Goal: Task Accomplishment & Management: Use online tool/utility

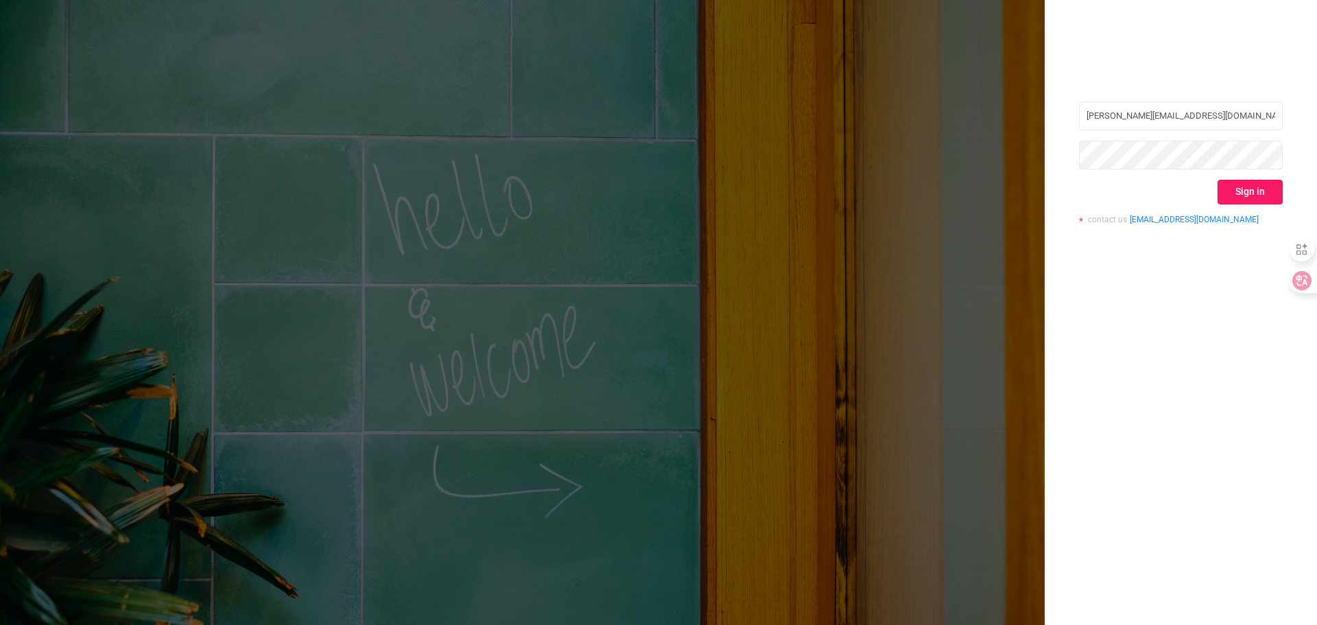
click at [1254, 199] on button "Sign in" at bounding box center [1249, 192] width 65 height 25
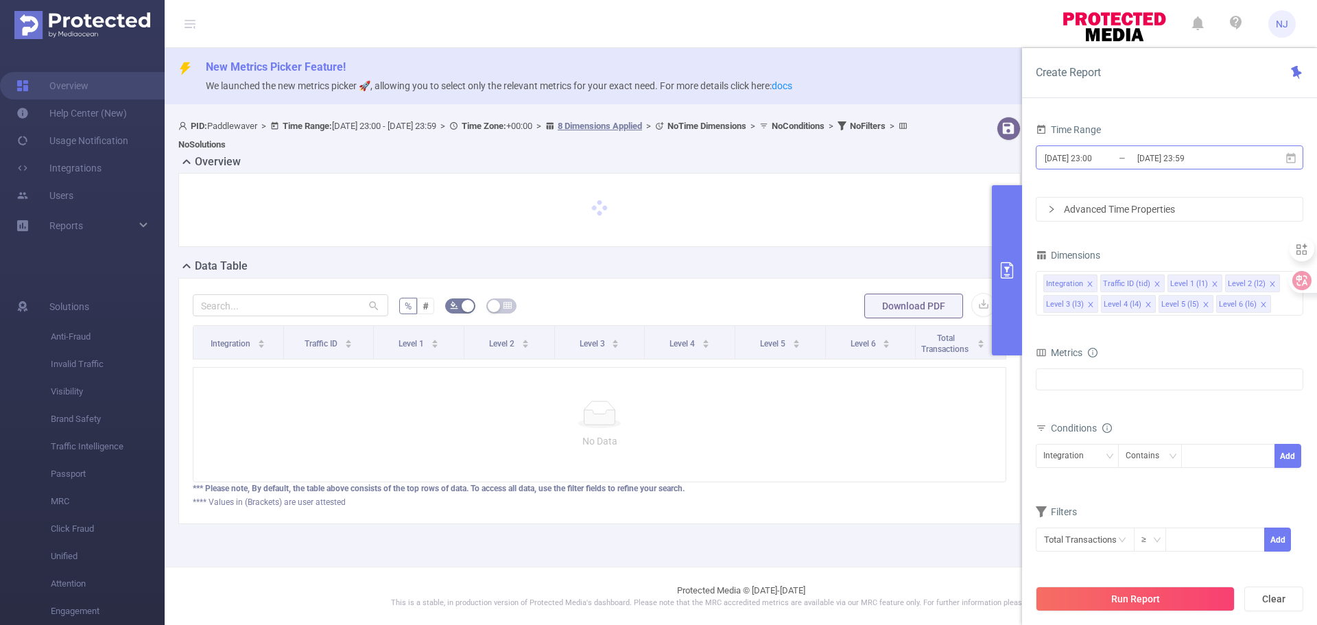
click at [1093, 162] on input "[DATE] 23:00" at bounding box center [1098, 158] width 111 height 19
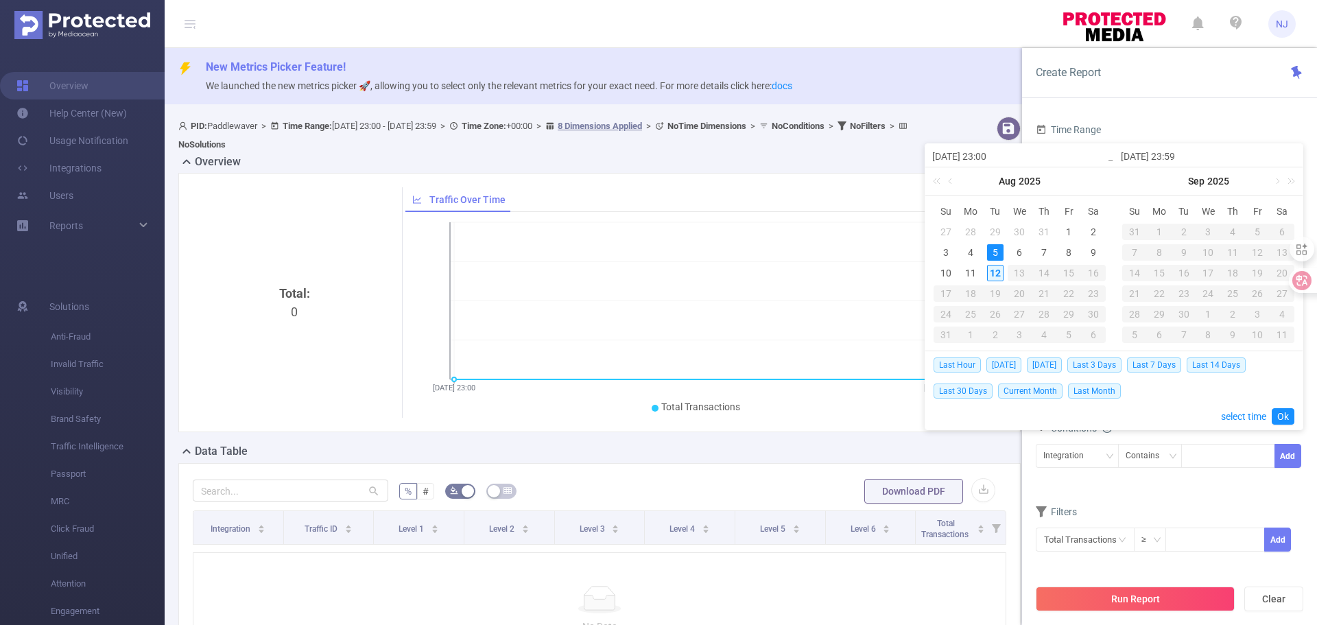
click at [1000, 271] on div "12" at bounding box center [995, 273] width 16 height 16
click at [1005, 163] on input "[DATE] 23:00" at bounding box center [1019, 156] width 175 height 16
click at [1001, 272] on div "12" at bounding box center [995, 273] width 16 height 16
type input "[DATE] 23:00"
type input "[DATE] 23:59"
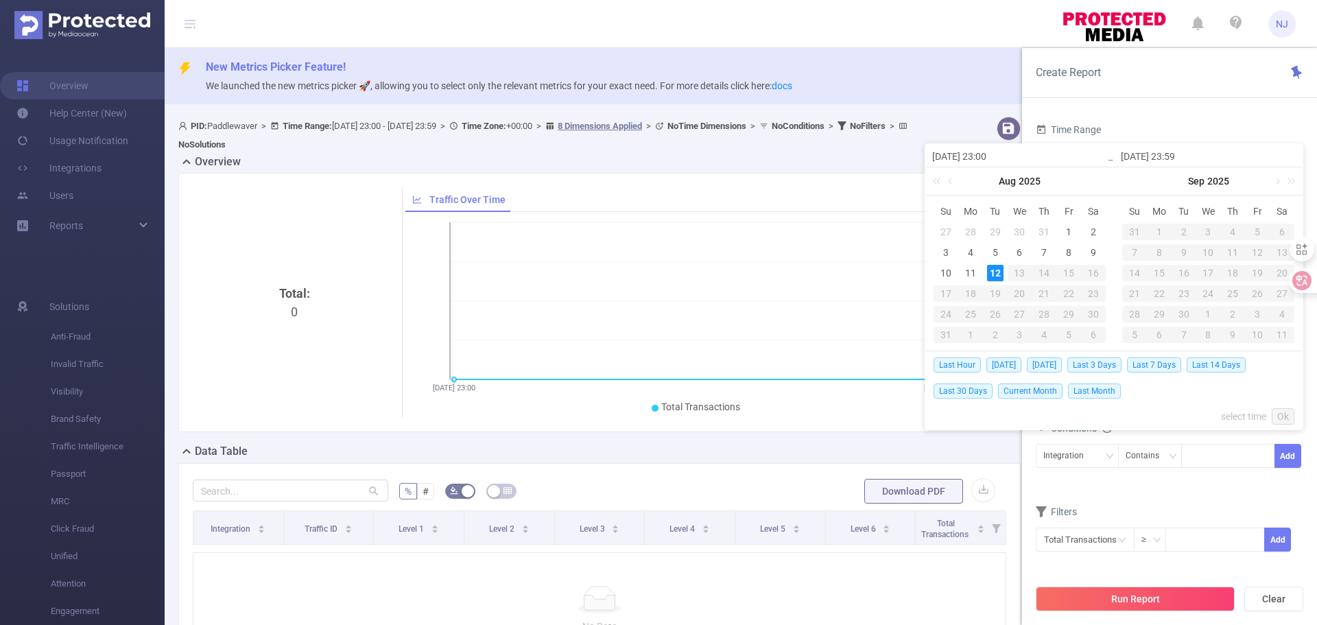
type input "[DATE] 23:00"
type input "[DATE] 23:59"
click at [1001, 272] on div "12" at bounding box center [995, 273] width 16 height 16
click at [1249, 410] on link "select time" at bounding box center [1243, 416] width 45 height 26
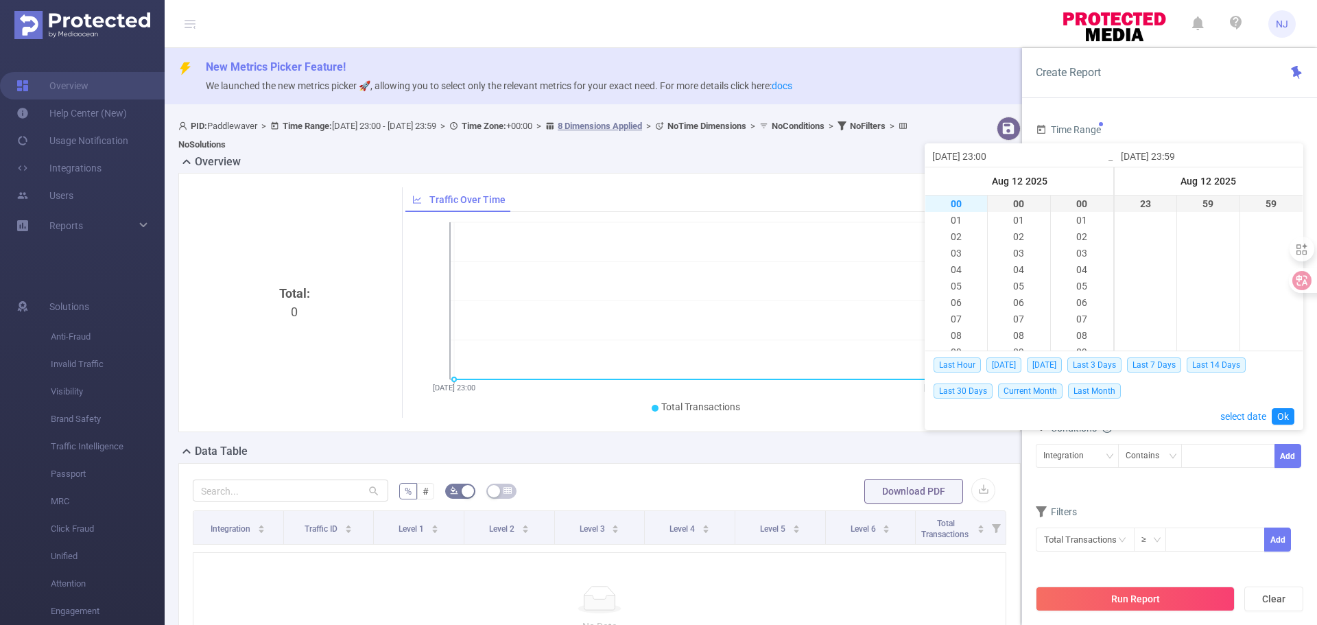
click at [964, 207] on li "00" at bounding box center [956, 203] width 62 height 16
type input "[DATE] 00:00"
click at [1285, 419] on link "Ok" at bounding box center [1283, 416] width 23 height 16
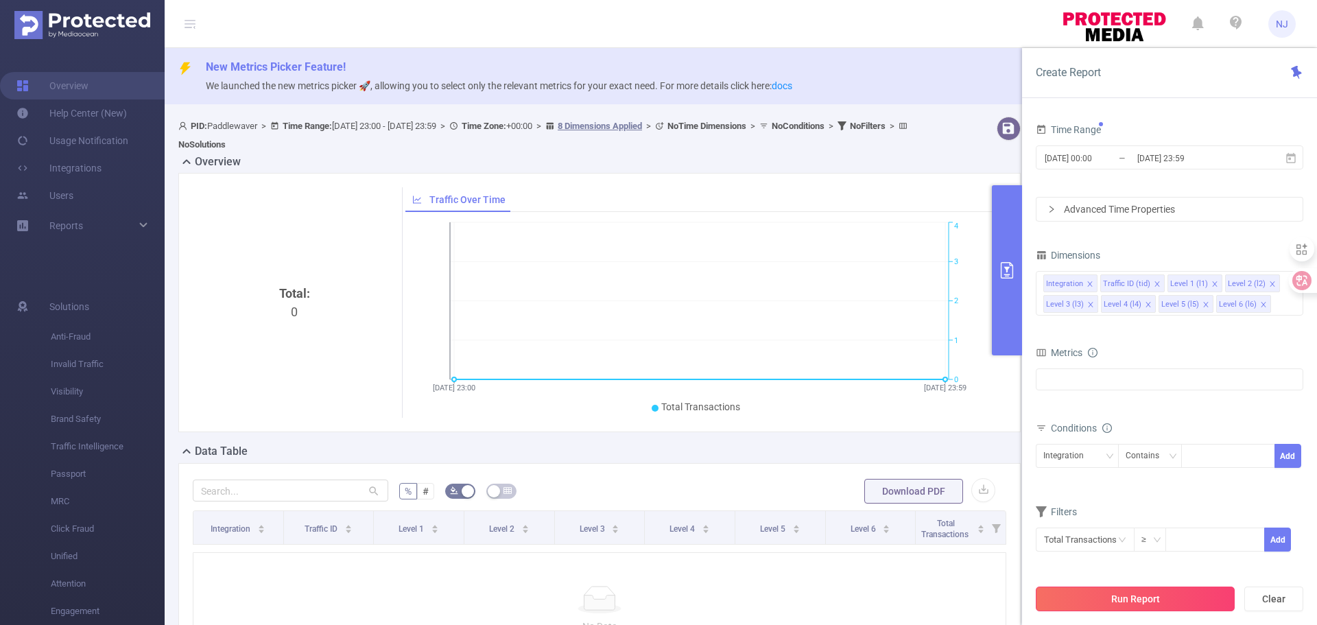
click at [1136, 596] on button "Run Report" at bounding box center [1135, 598] width 199 height 25
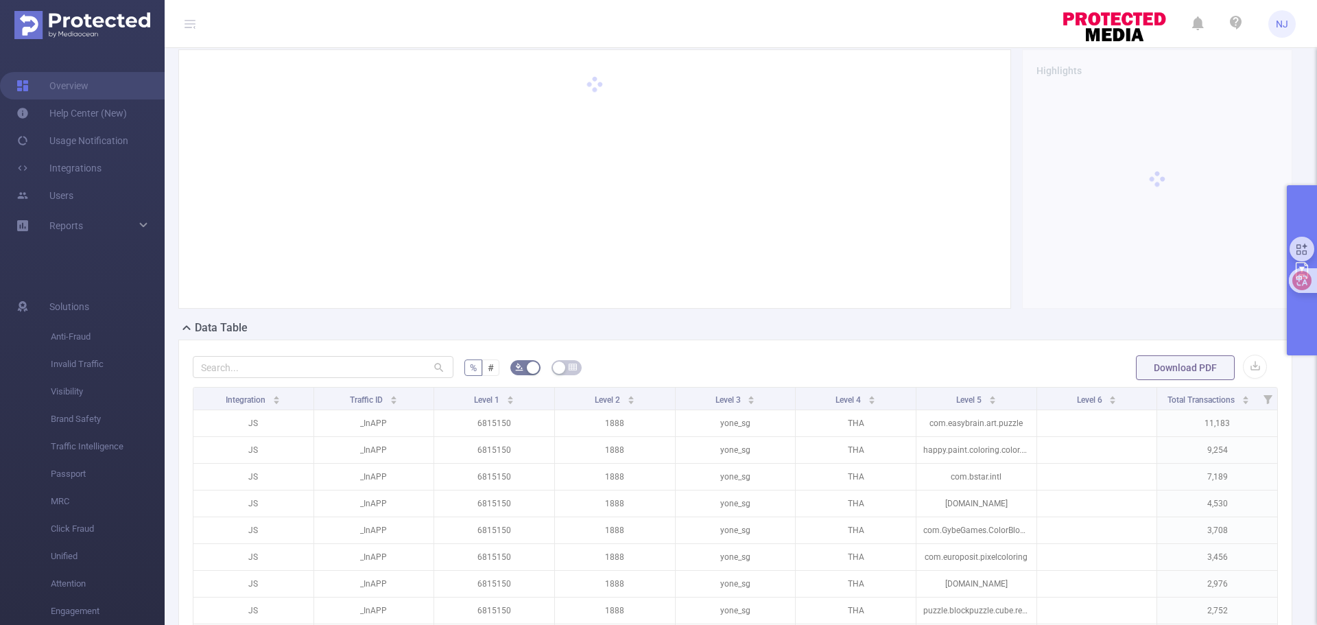
scroll to position [274, 0]
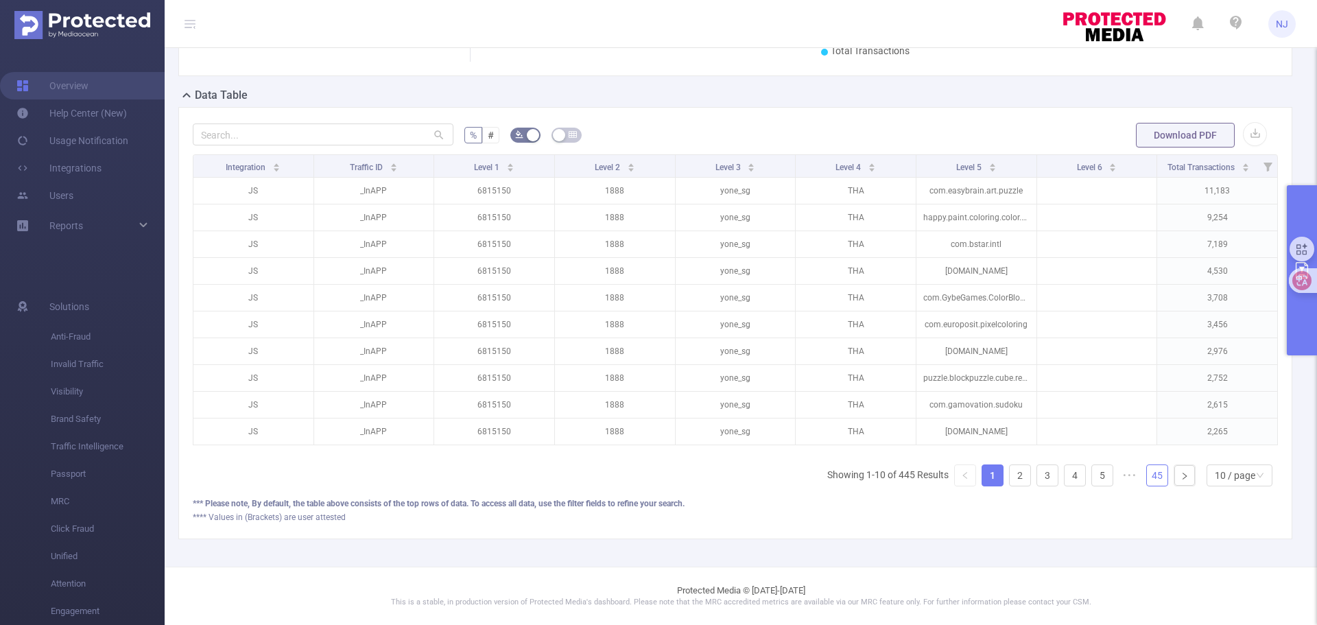
click at [1149, 475] on link "45" at bounding box center [1157, 475] width 21 height 21
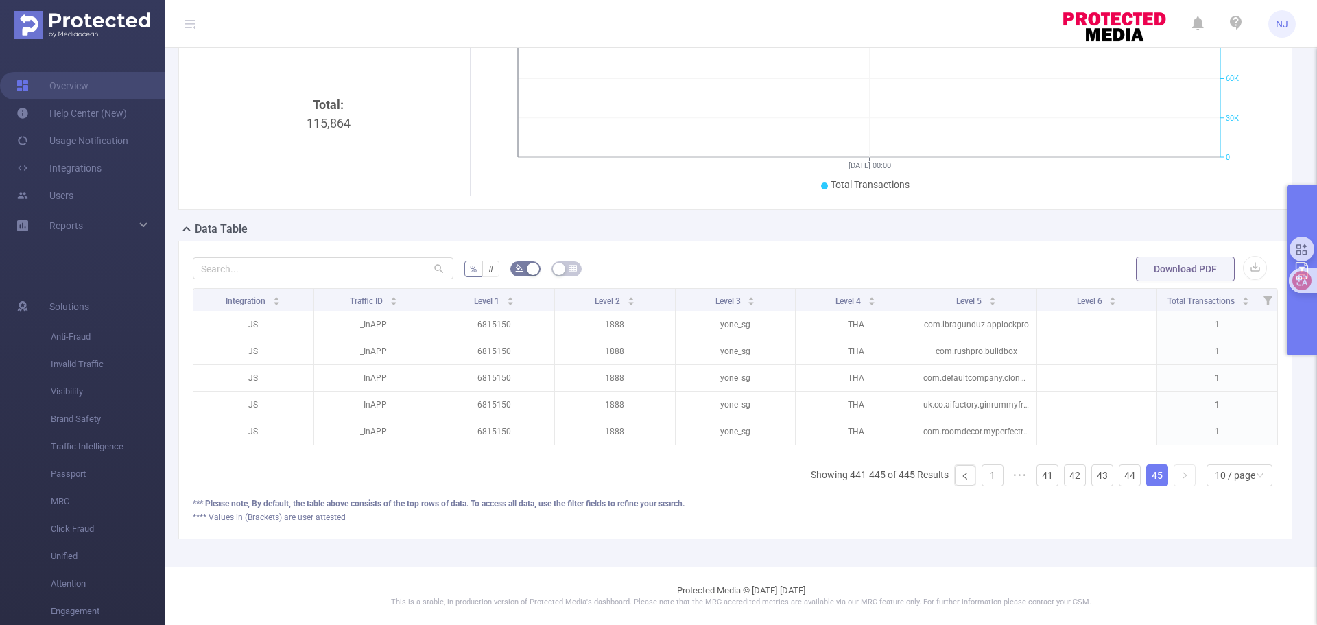
scroll to position [219, 0]
click at [1121, 474] on link "44" at bounding box center [1129, 475] width 21 height 21
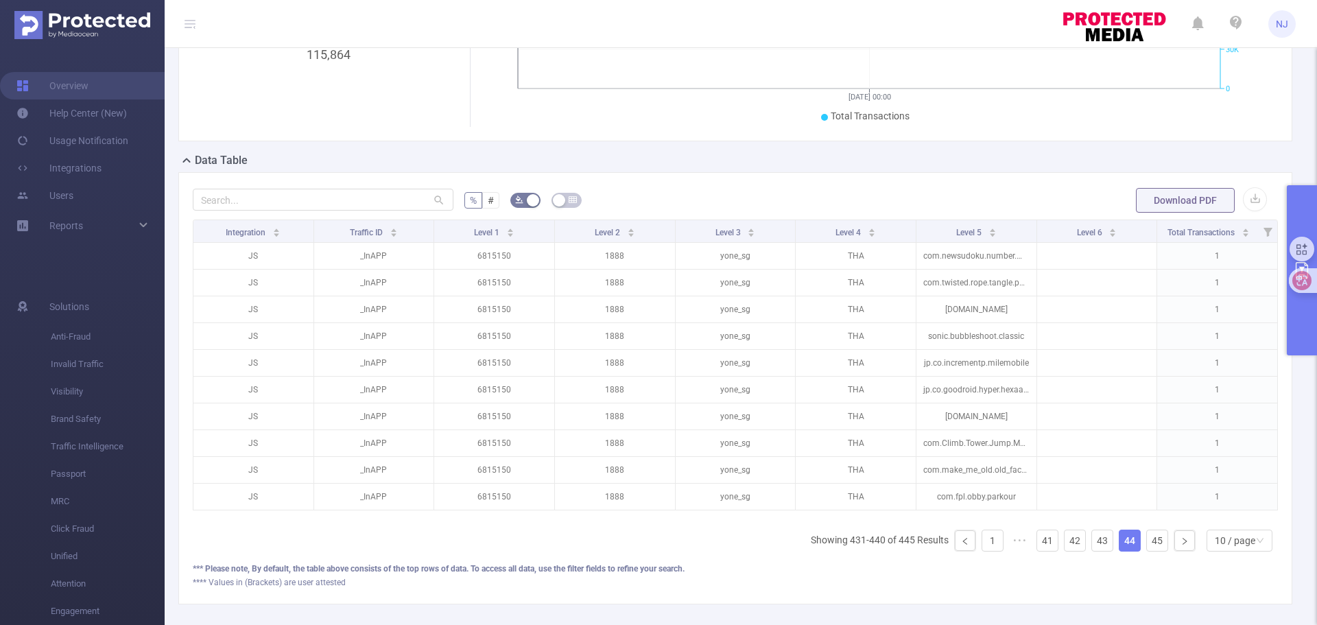
scroll to position [353, 0]
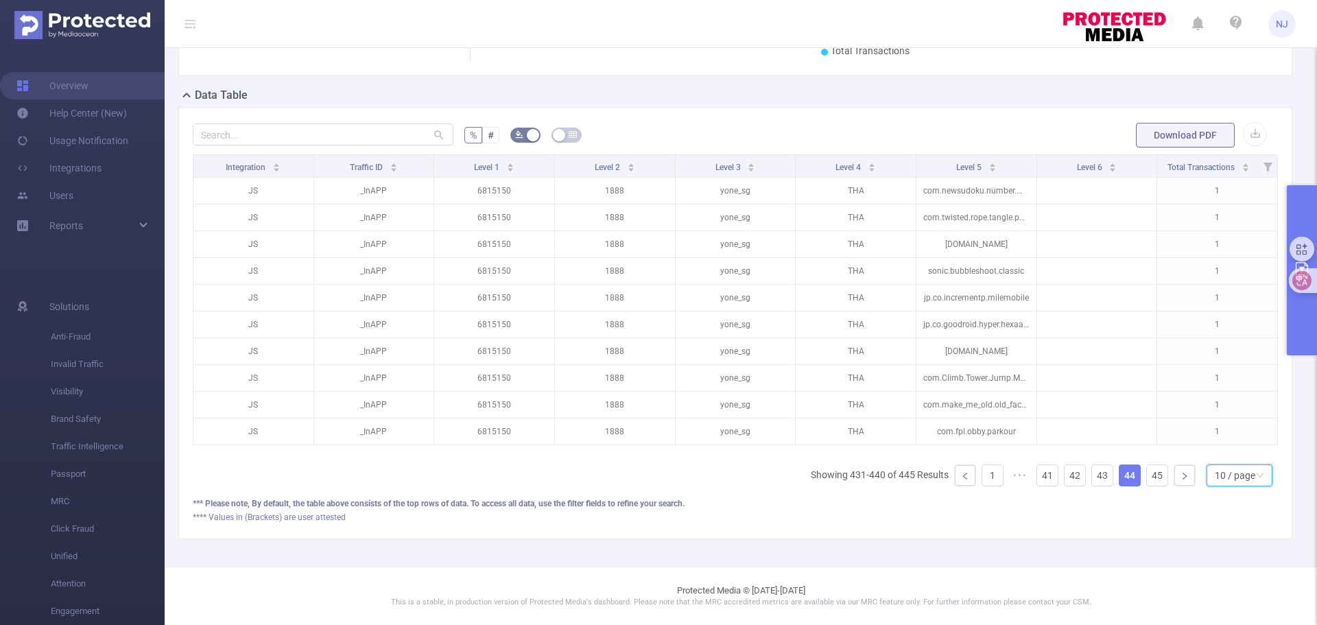
click at [1215, 471] on div "10 / page" at bounding box center [1235, 475] width 40 height 21
click at [1212, 450] on li "50 / page" at bounding box center [1228, 461] width 66 height 22
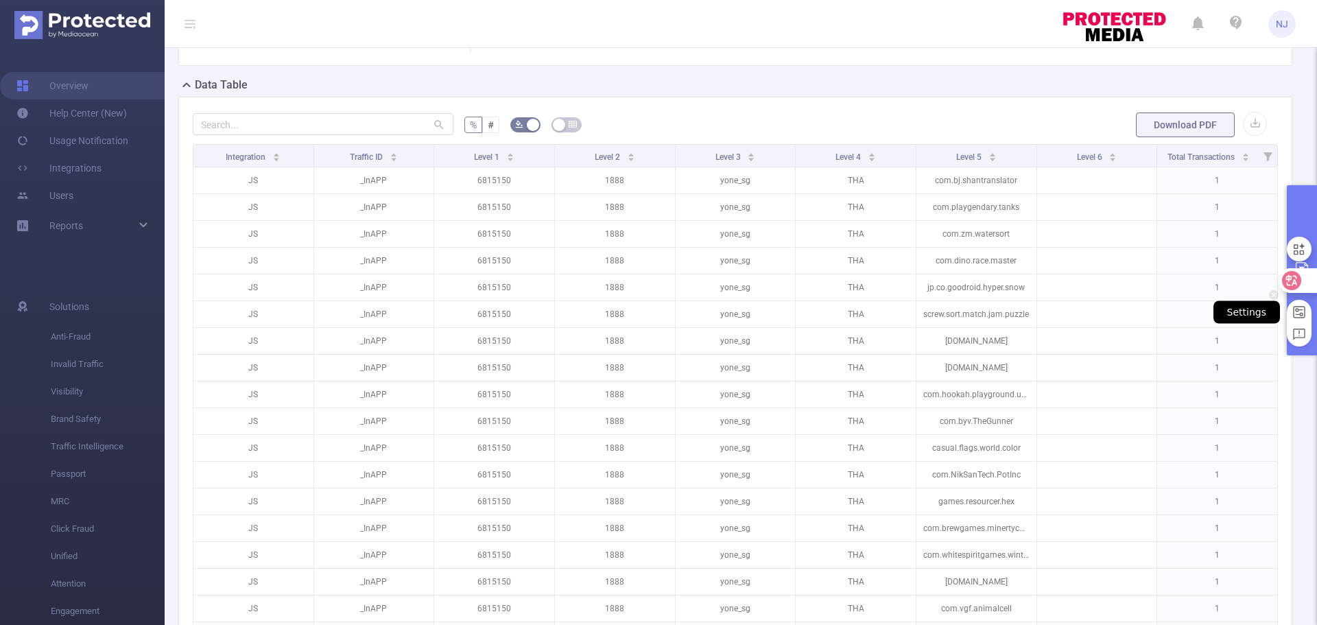
click at [1303, 305] on icon at bounding box center [1299, 312] width 15 height 15
select select "zh-TW"
select select "mini"
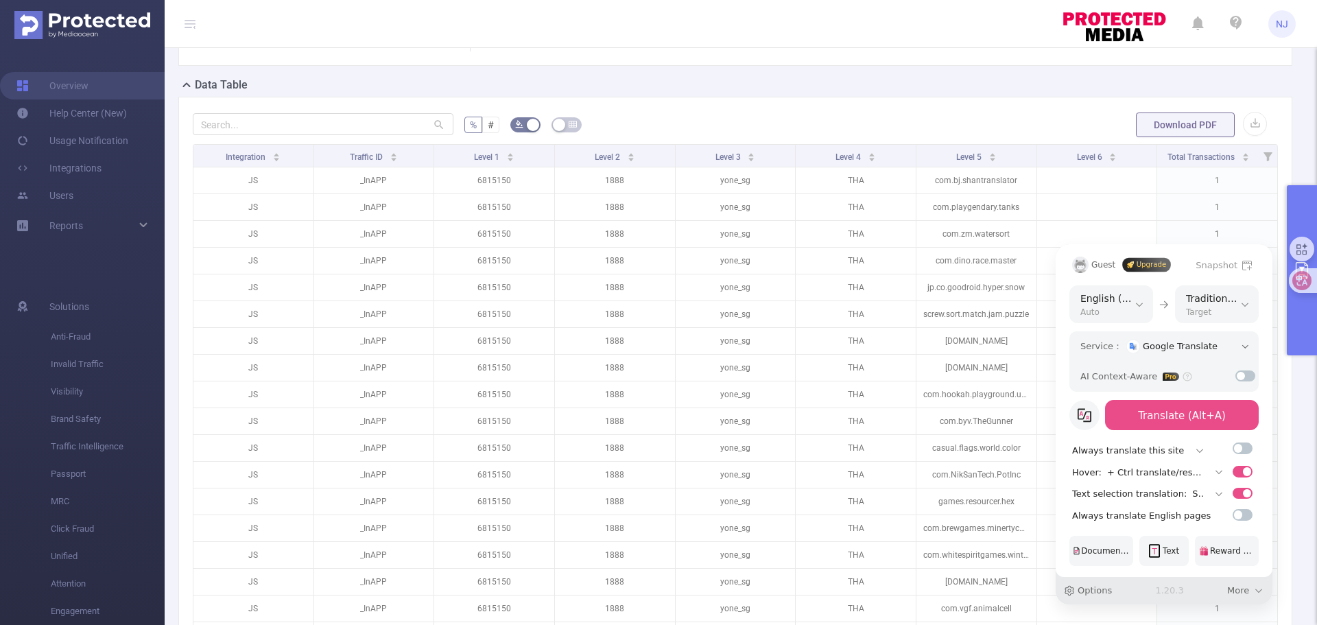
click at [1294, 329] on div "Guest Upgrade Snapshot Auto English (Auto) Simplified Chinese (简体中文) Traditiona…" at bounding box center [658, 312] width 1317 height 625
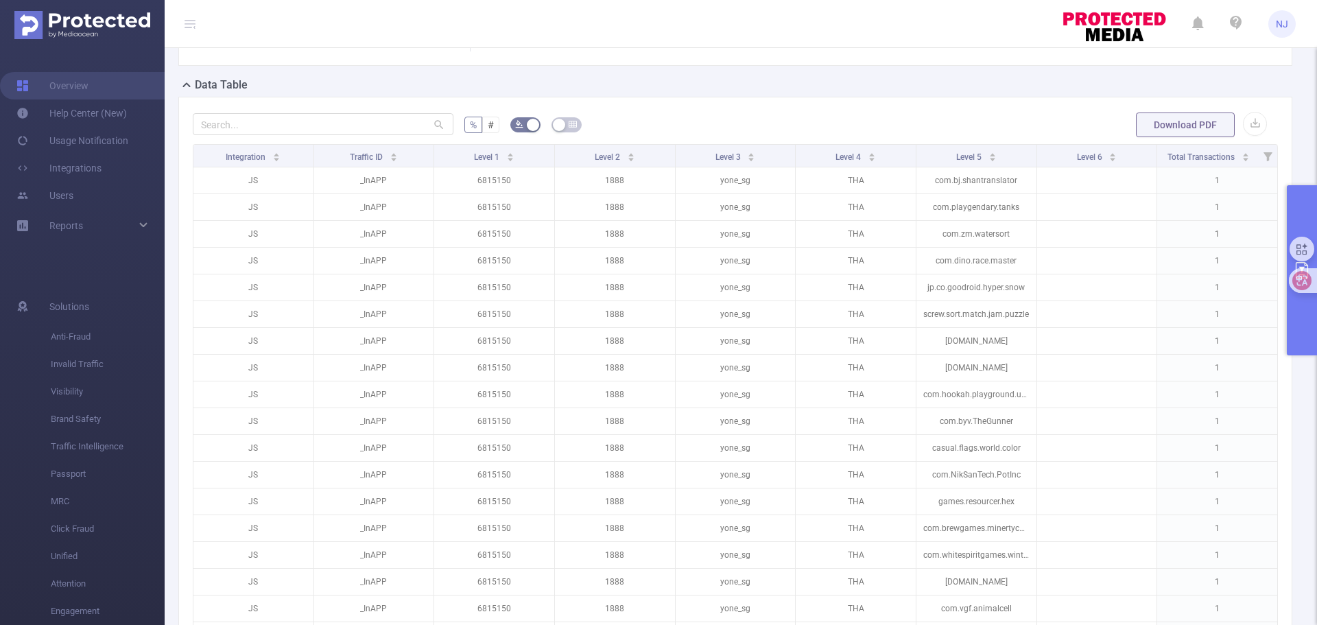
click at [1294, 331] on button "primary" at bounding box center [1302, 270] width 30 height 170
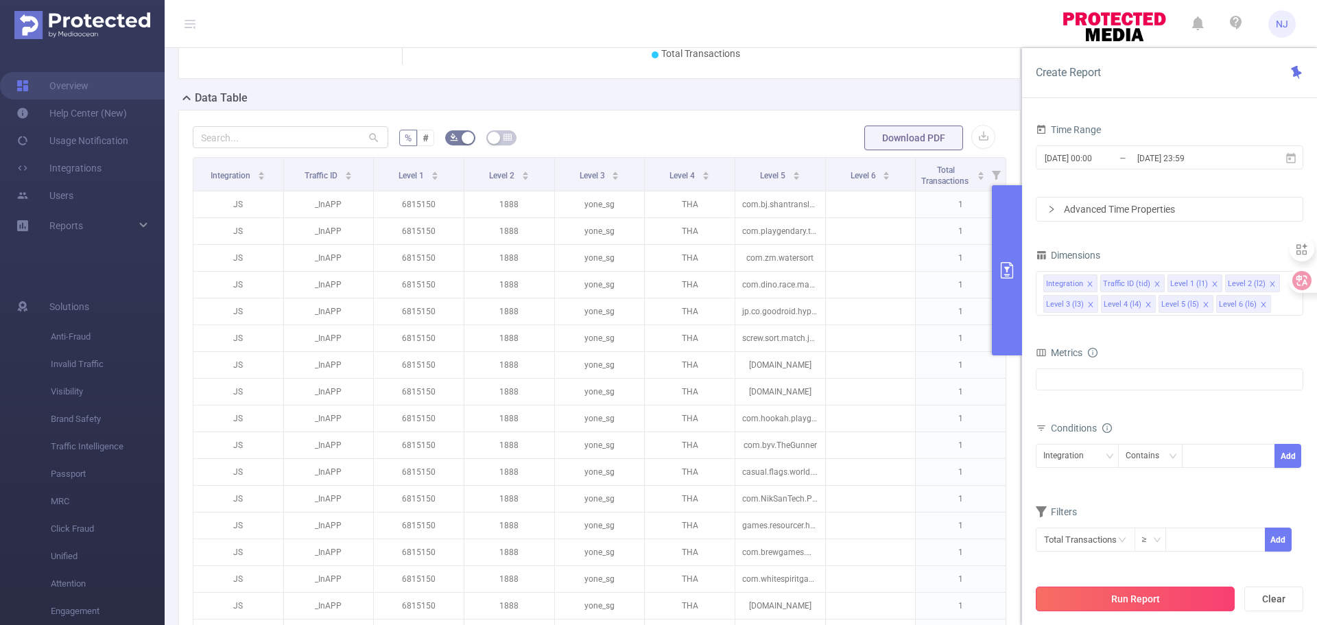
click at [1117, 595] on button "Run Report" at bounding box center [1135, 598] width 199 height 25
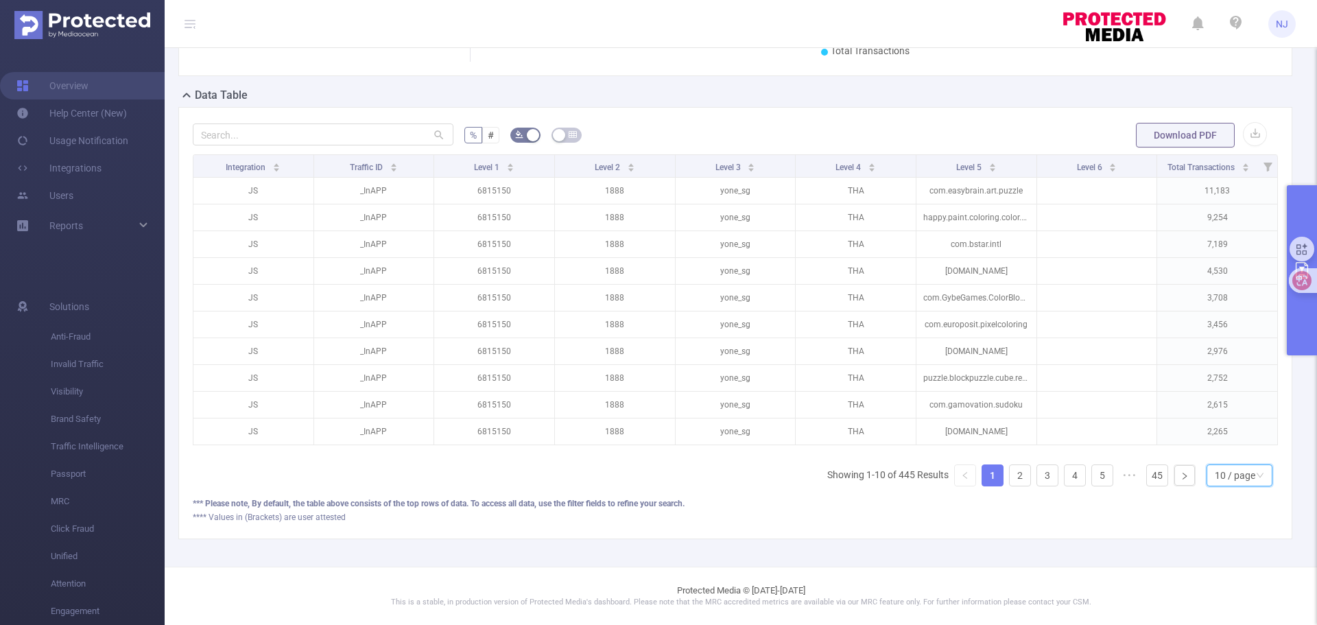
click at [1215, 480] on div "10 / page" at bounding box center [1235, 475] width 40 height 21
click at [1215, 455] on li "50 / page" at bounding box center [1228, 461] width 66 height 22
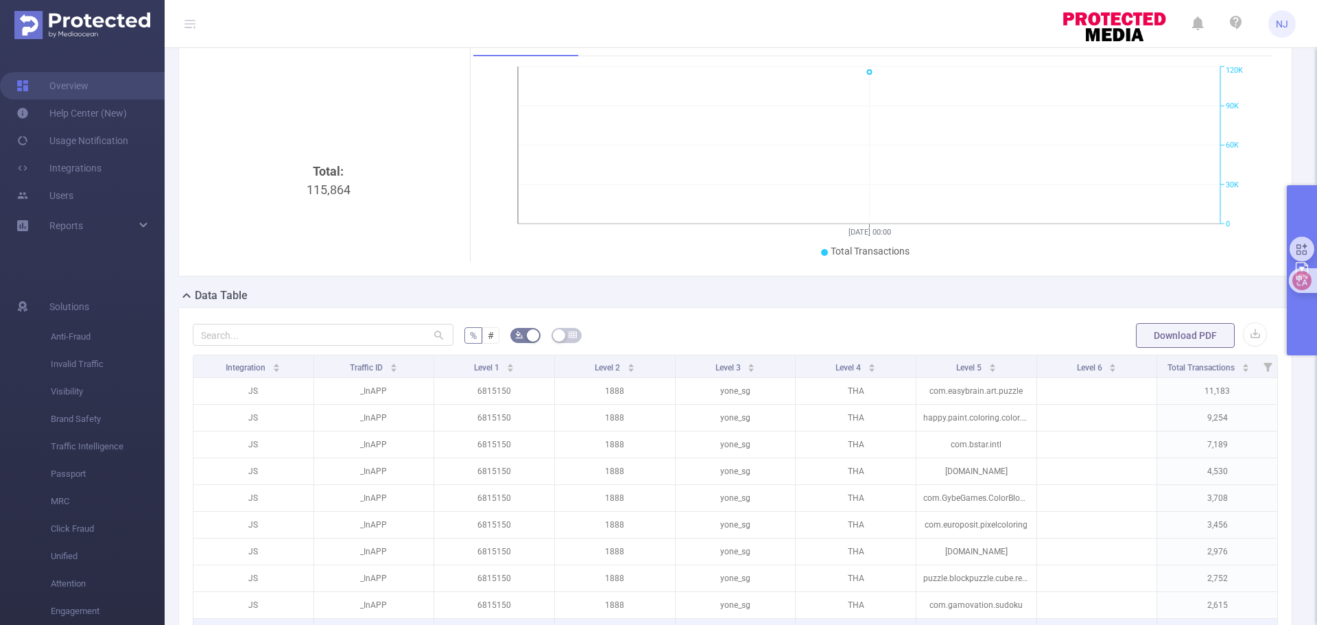
scroll to position [120, 0]
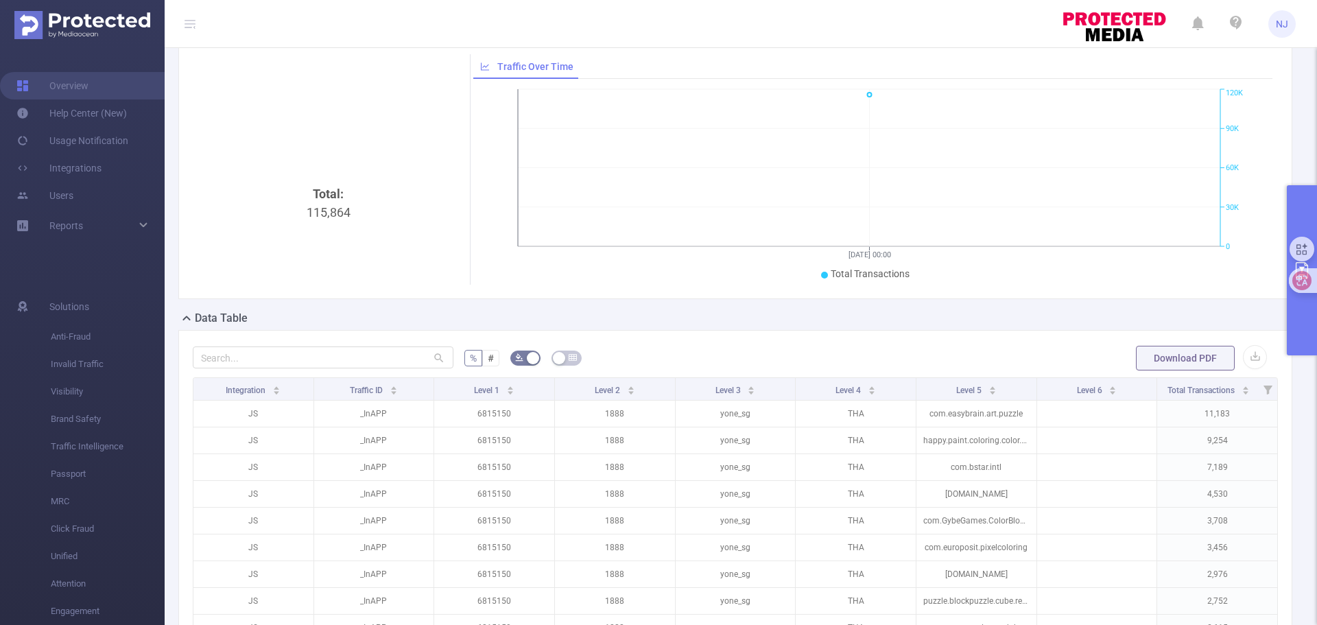
click at [1306, 320] on button "primary" at bounding box center [1302, 270] width 30 height 170
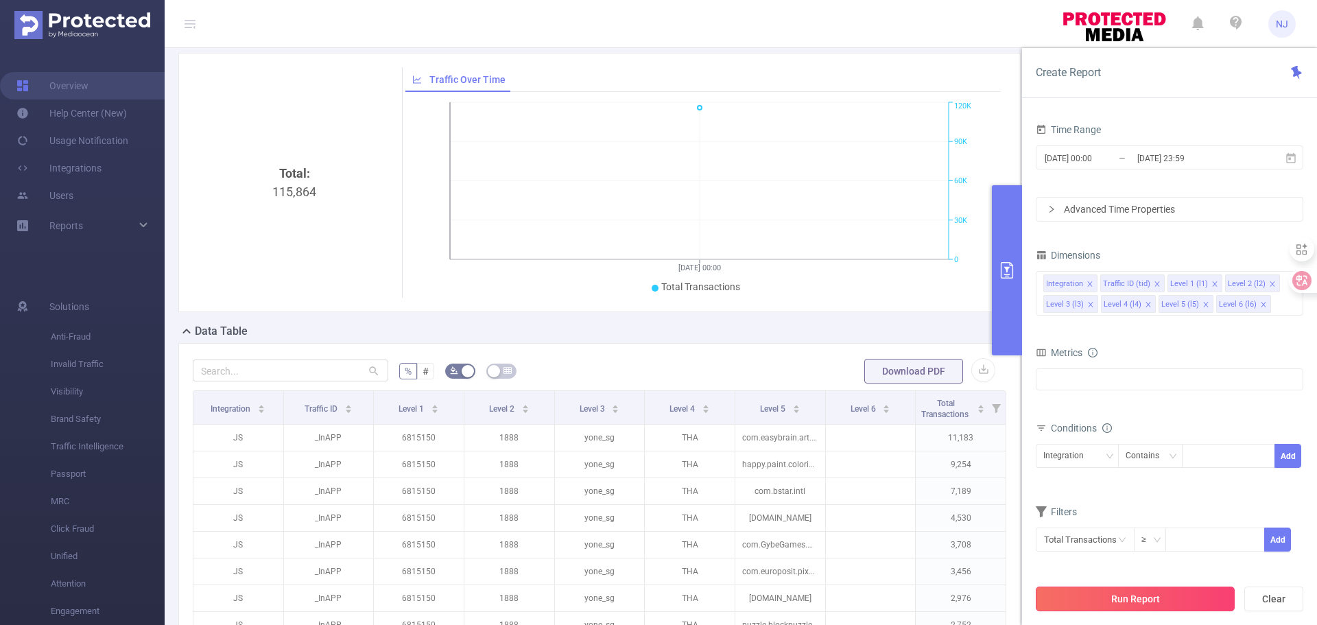
click at [1111, 591] on button "Run Report" at bounding box center [1135, 598] width 199 height 25
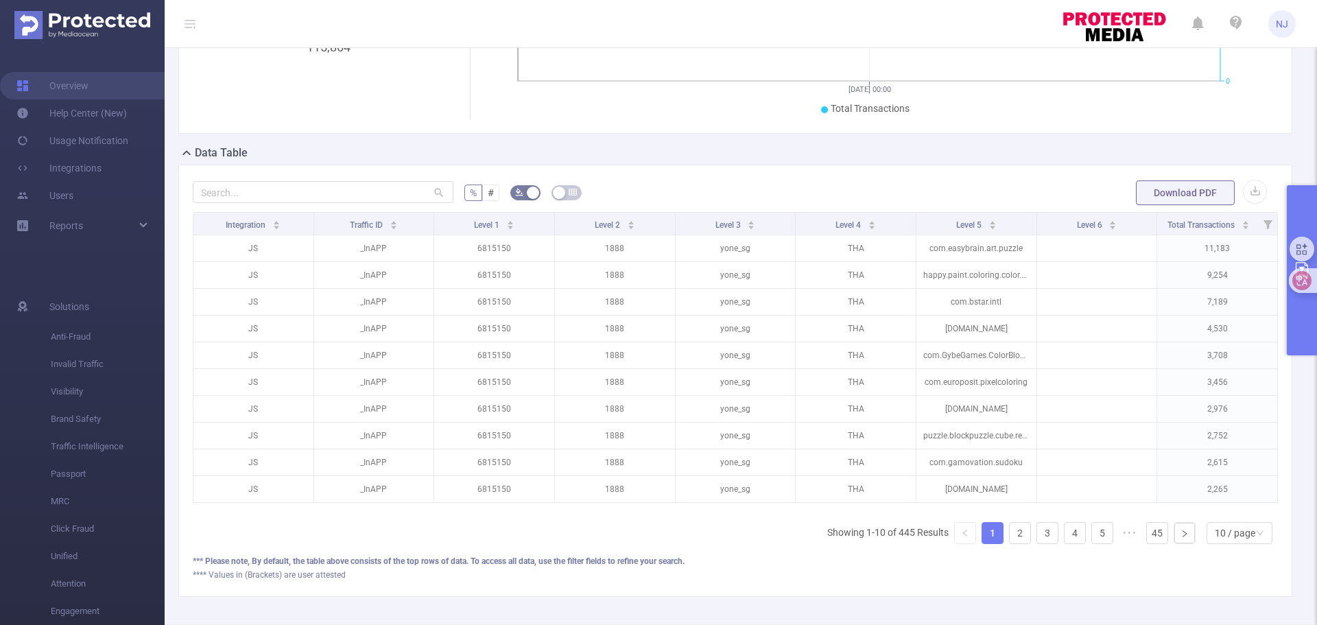
scroll to position [353, 0]
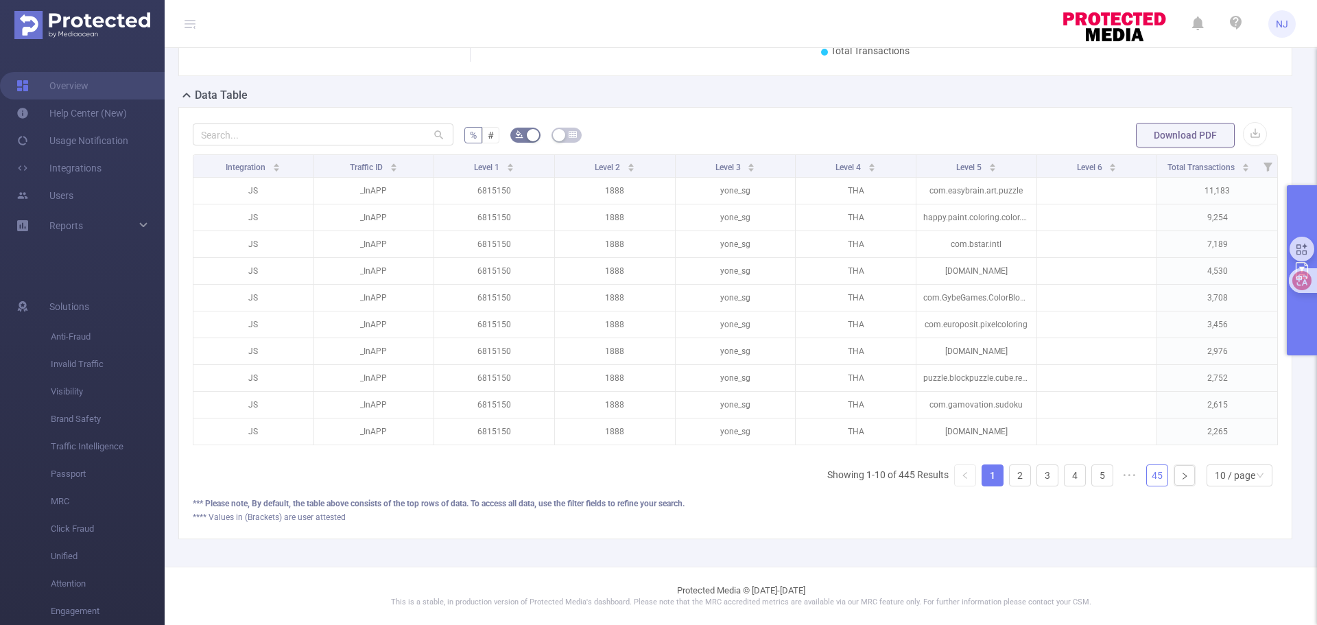
click at [1148, 477] on link "45" at bounding box center [1157, 475] width 21 height 21
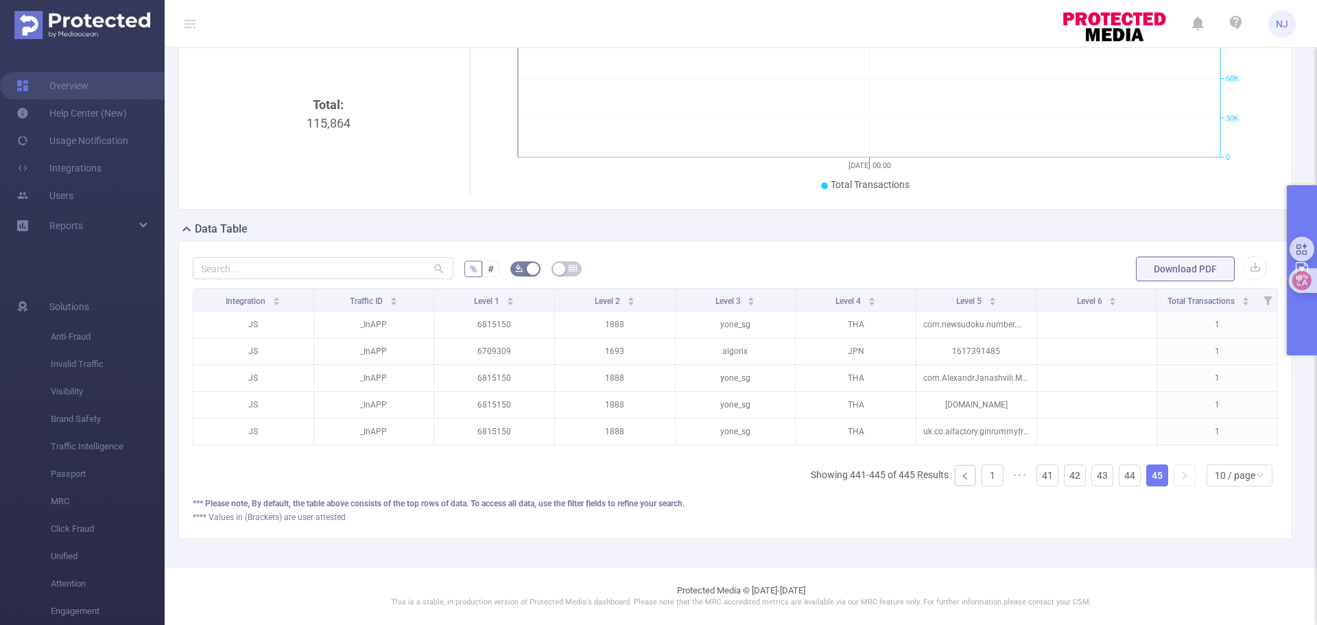
scroll to position [219, 0]
click at [1230, 477] on div "10 / page" at bounding box center [1235, 475] width 40 height 21
click at [1212, 450] on li "50 / page" at bounding box center [1228, 461] width 66 height 22
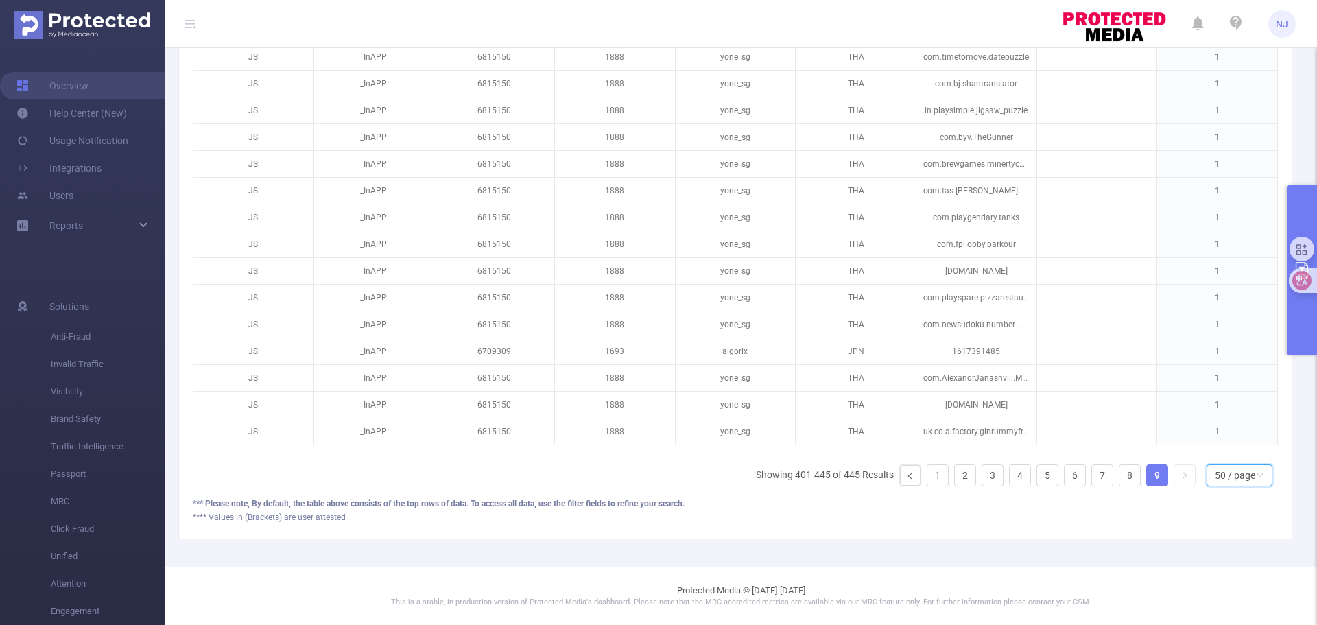
scroll to position [1289, 0]
click at [1298, 348] on button "primary" at bounding box center [1302, 270] width 30 height 170
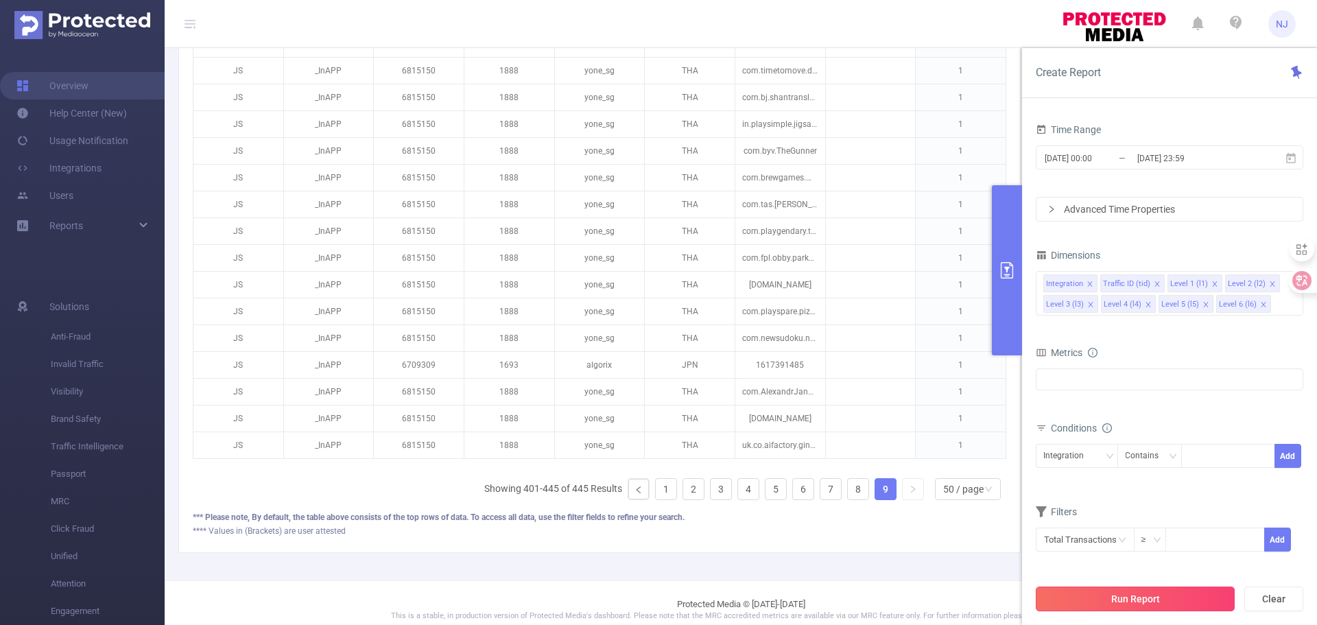
click at [1130, 594] on button "Run Report" at bounding box center [1135, 598] width 199 height 25
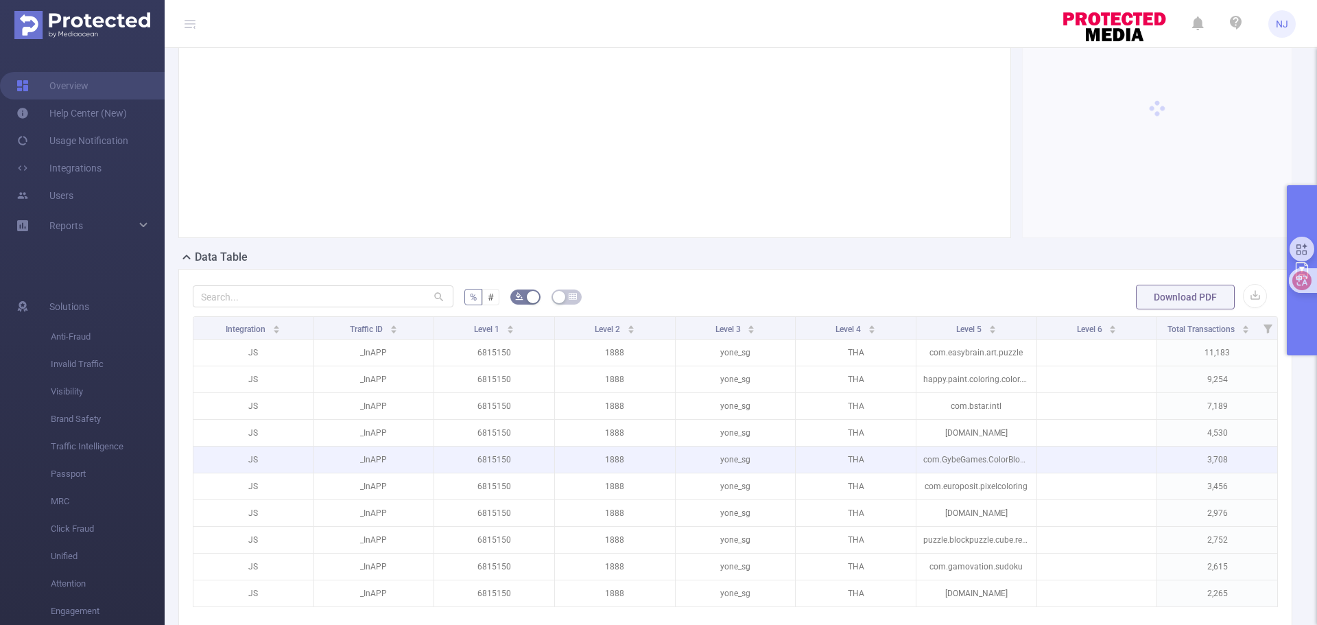
scroll to position [353, 0]
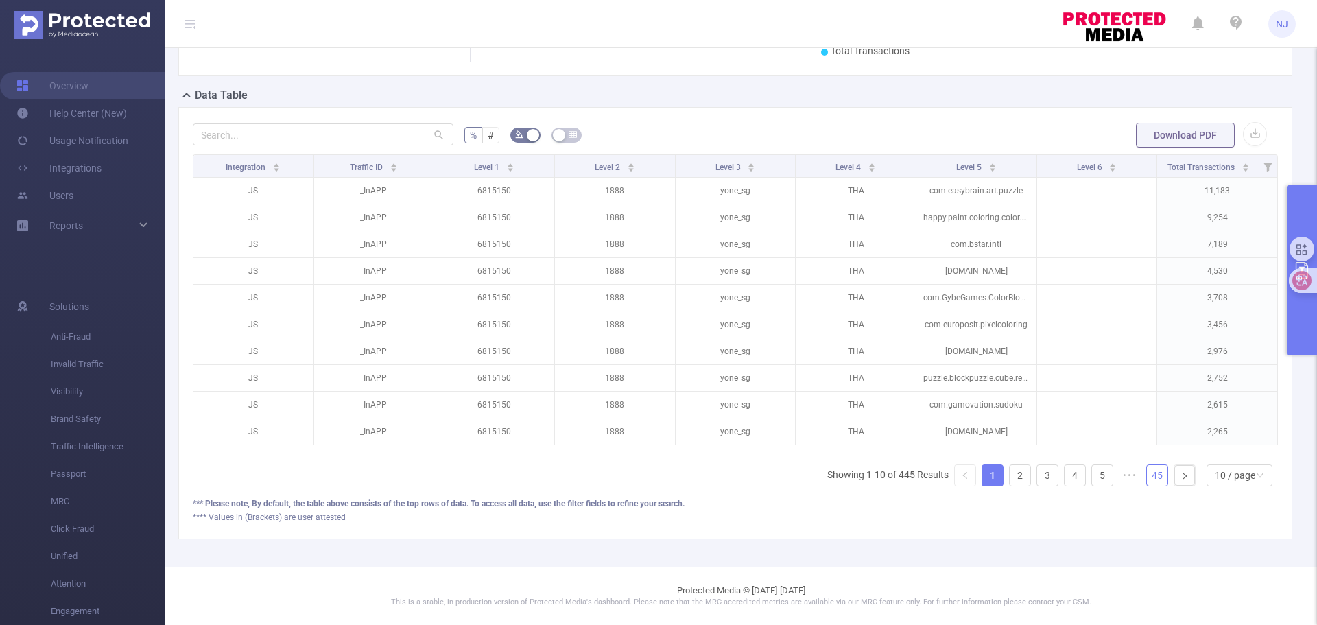
click at [1149, 478] on link "45" at bounding box center [1157, 475] width 21 height 21
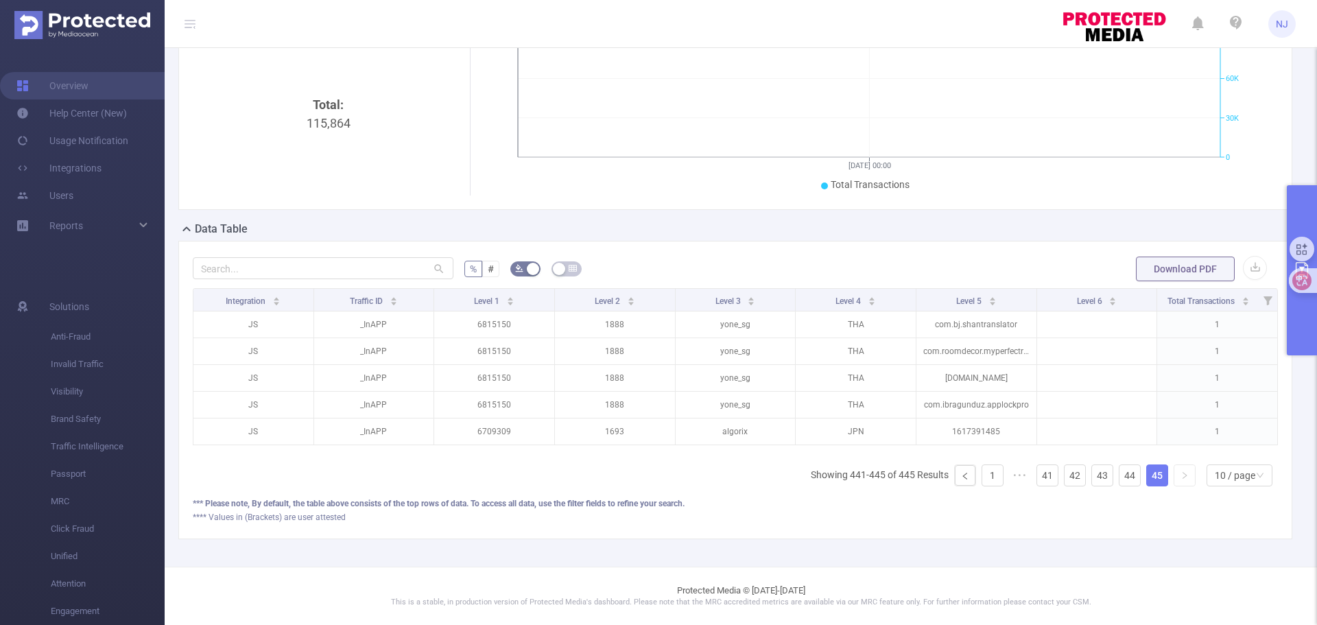
click at [1303, 313] on button "primary" at bounding box center [1302, 270] width 30 height 170
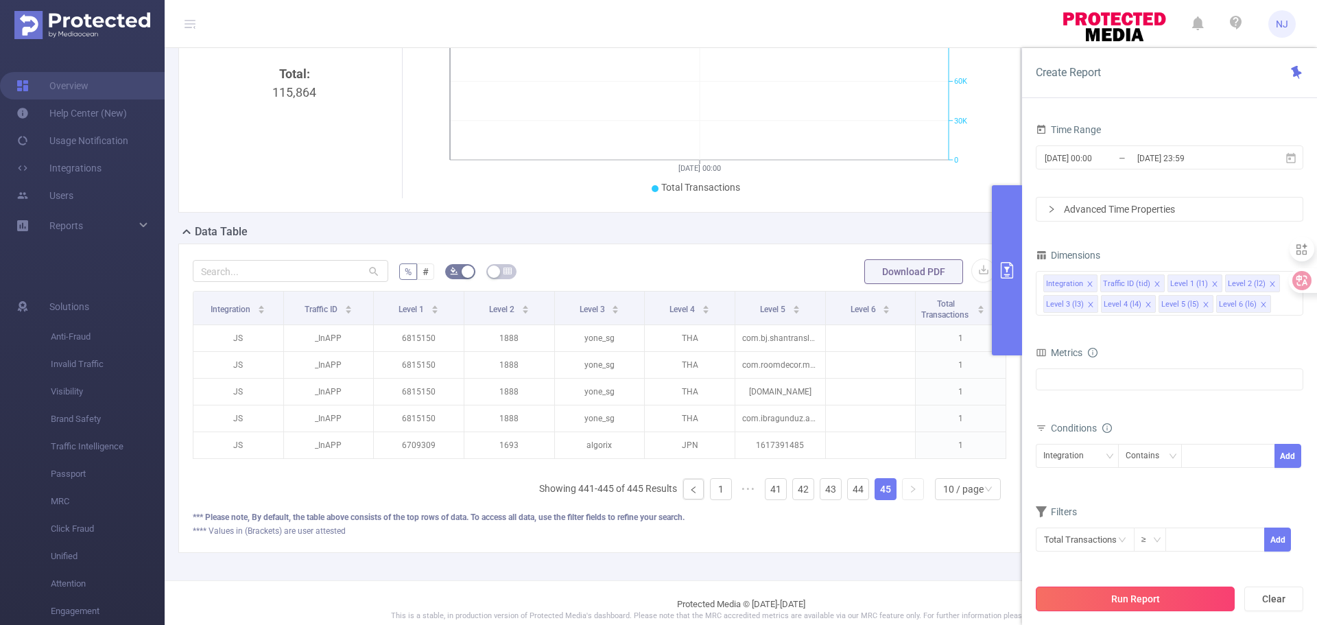
click at [1152, 606] on button "Run Report" at bounding box center [1135, 598] width 199 height 25
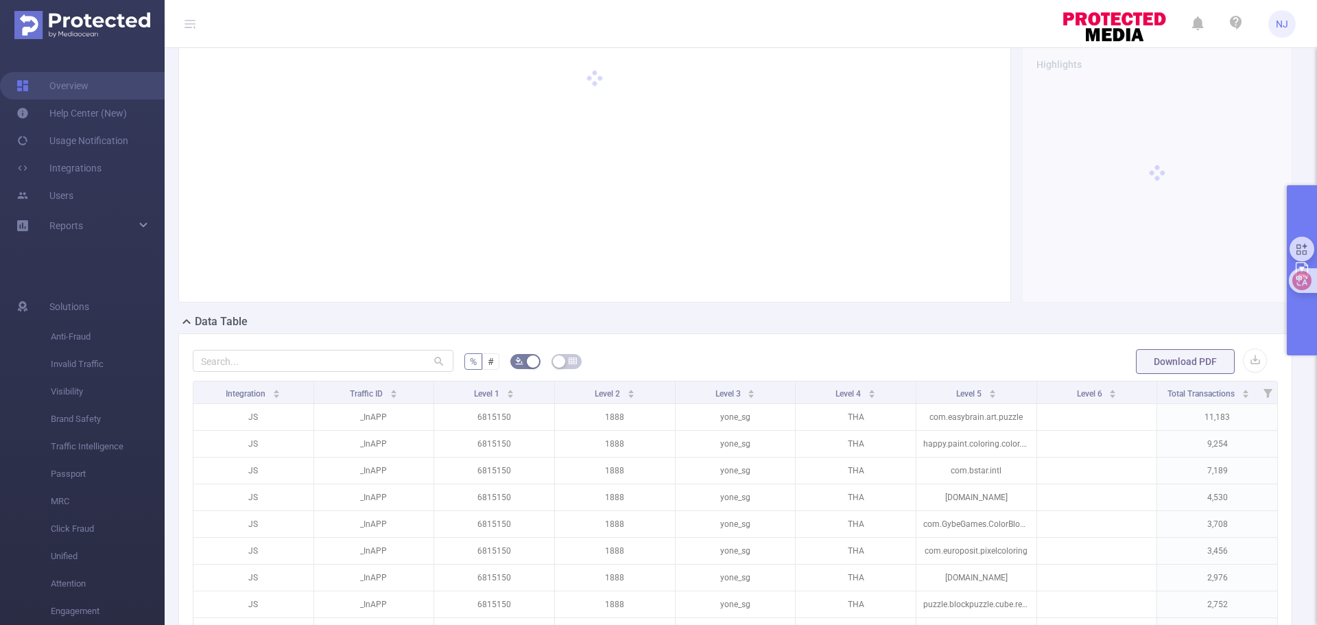
scroll to position [353, 0]
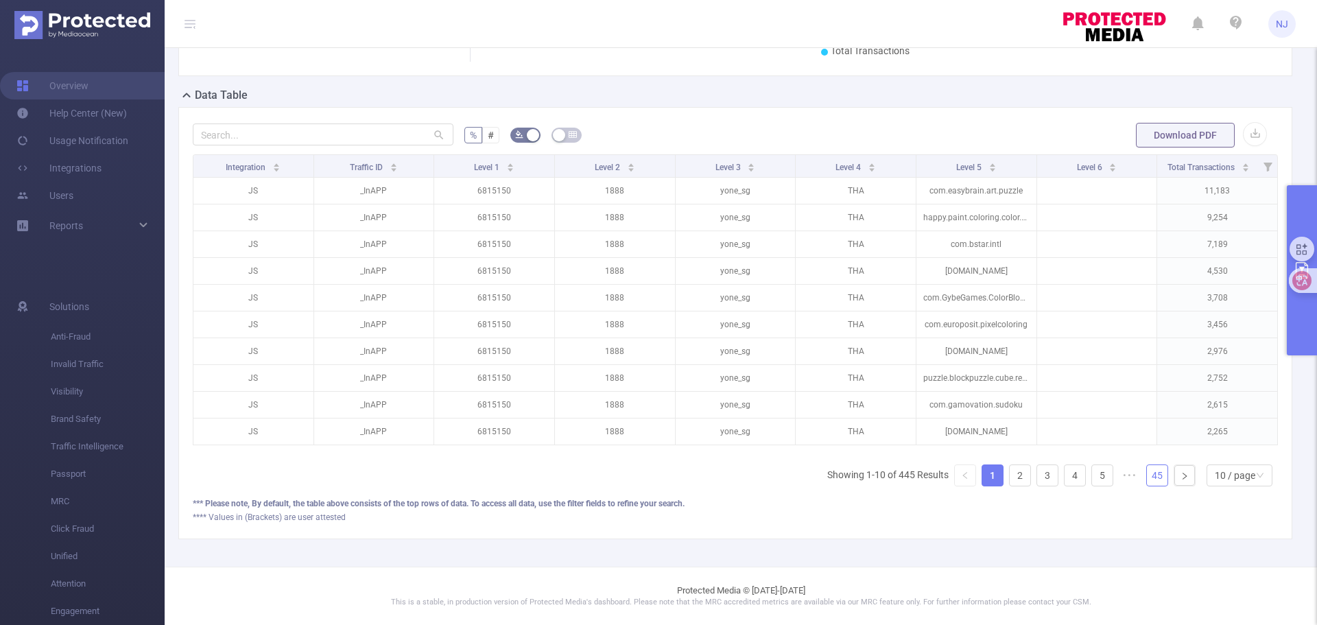
click at [1147, 473] on link "45" at bounding box center [1157, 475] width 21 height 21
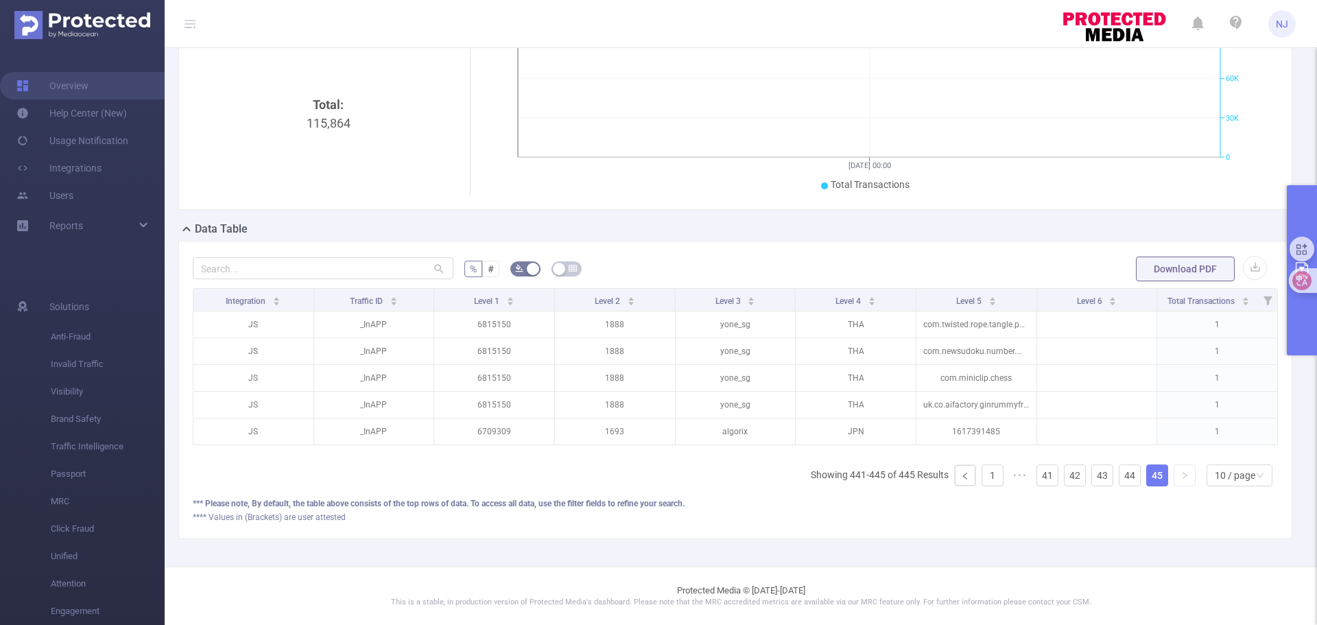
click at [1305, 334] on button "primary" at bounding box center [1302, 270] width 30 height 170
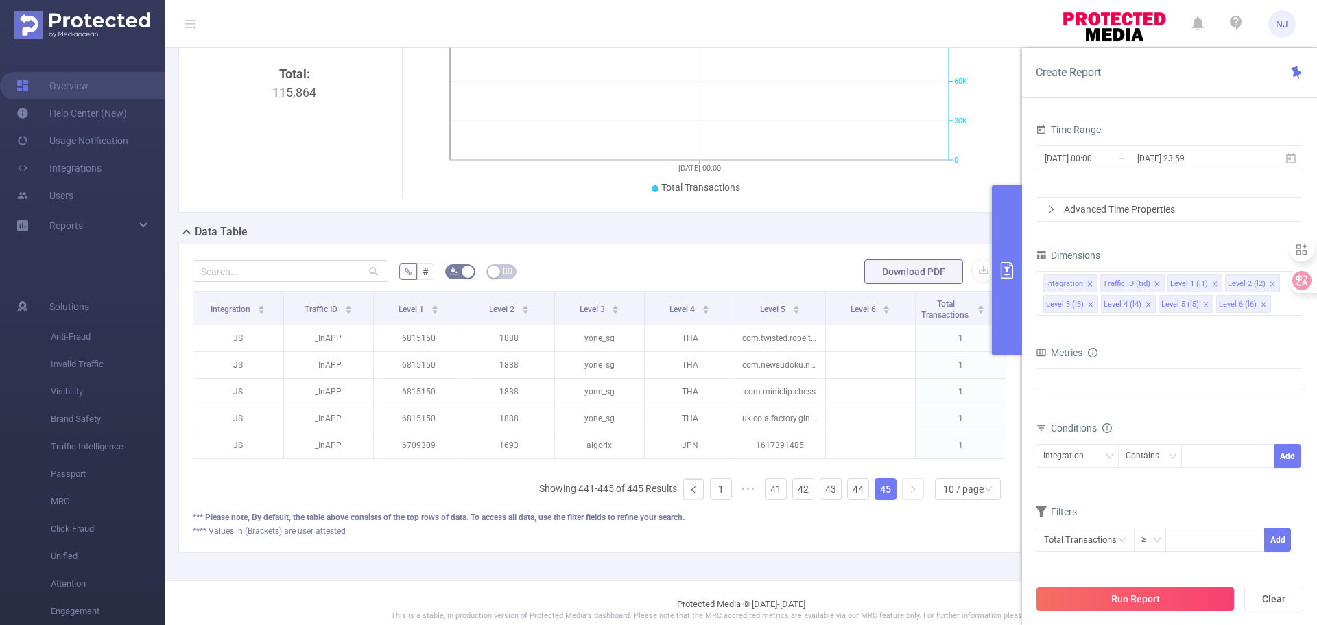
click at [1137, 214] on div "Advanced Time Properties" at bounding box center [1169, 209] width 266 height 23
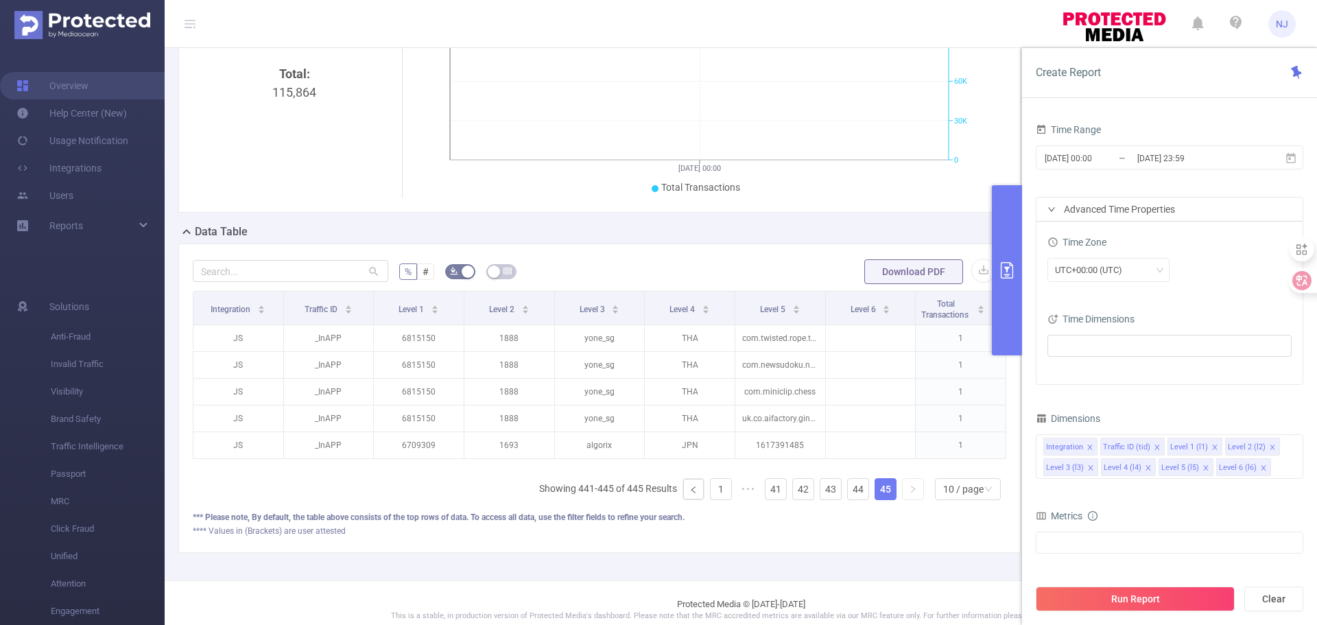
click at [1137, 214] on div "Advanced Time Properties" at bounding box center [1169, 209] width 266 height 23
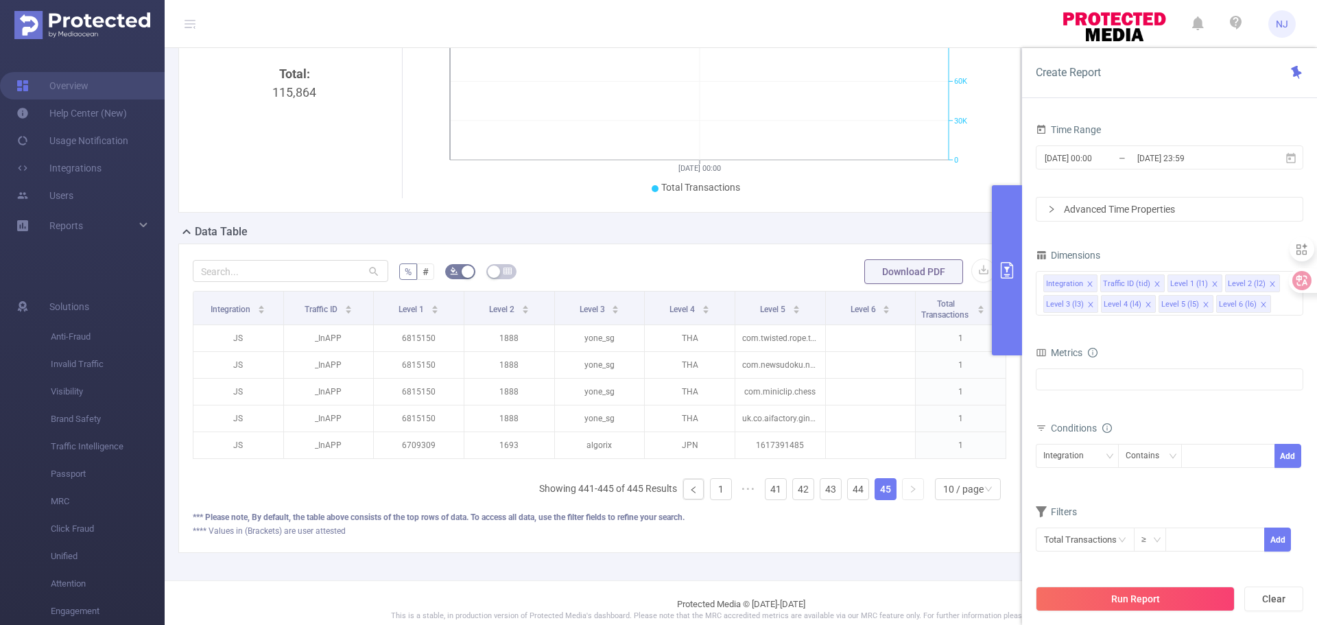
click at [899, 597] on footer "Protected Media © [DATE]-[DATE] This is a stable, in production version of Prot…" at bounding box center [741, 609] width 1152 height 58
click at [1088, 599] on button "Run Report" at bounding box center [1135, 598] width 199 height 25
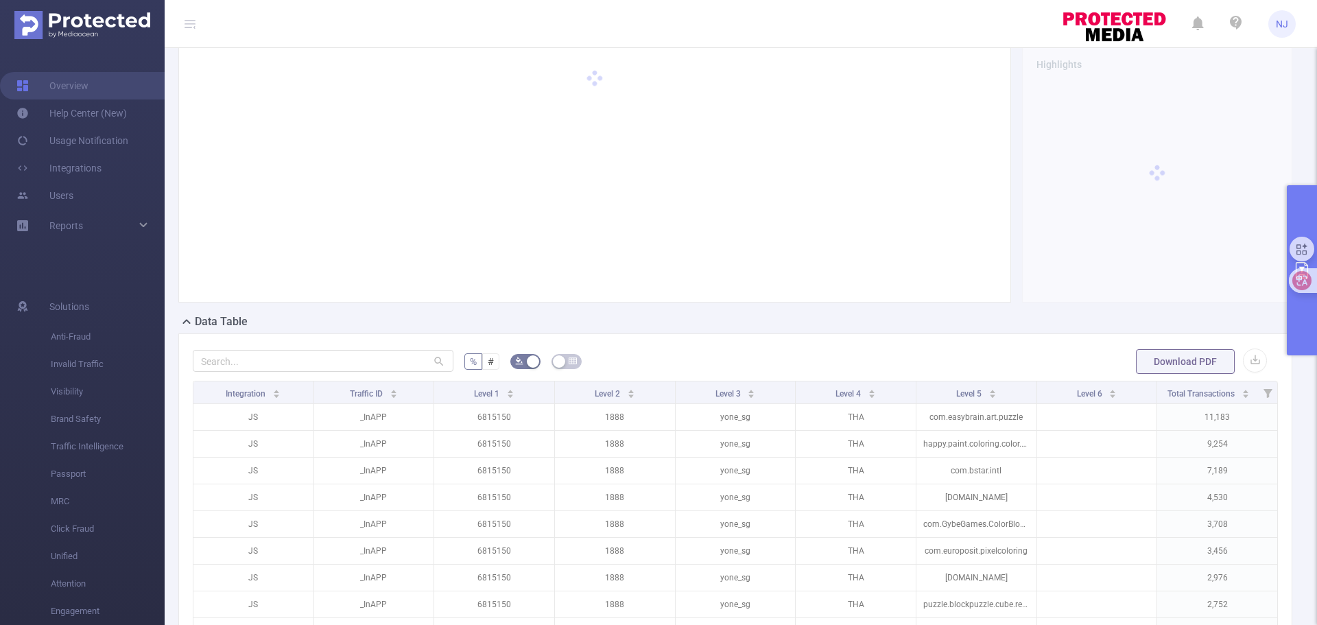
scroll to position [0, 0]
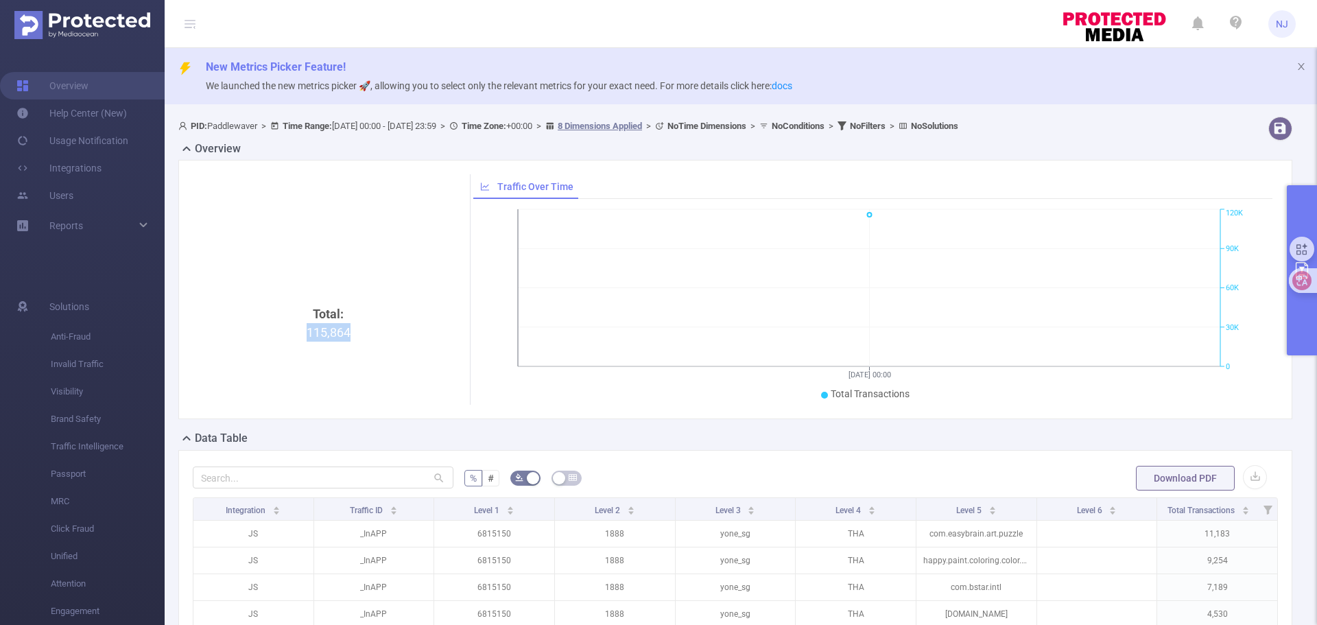
drag, startPoint x: 307, startPoint y: 331, endPoint x: 350, endPoint y: 328, distance: 42.7
click at [348, 328] on div "Total: 115,864" at bounding box center [328, 420] width 261 height 230
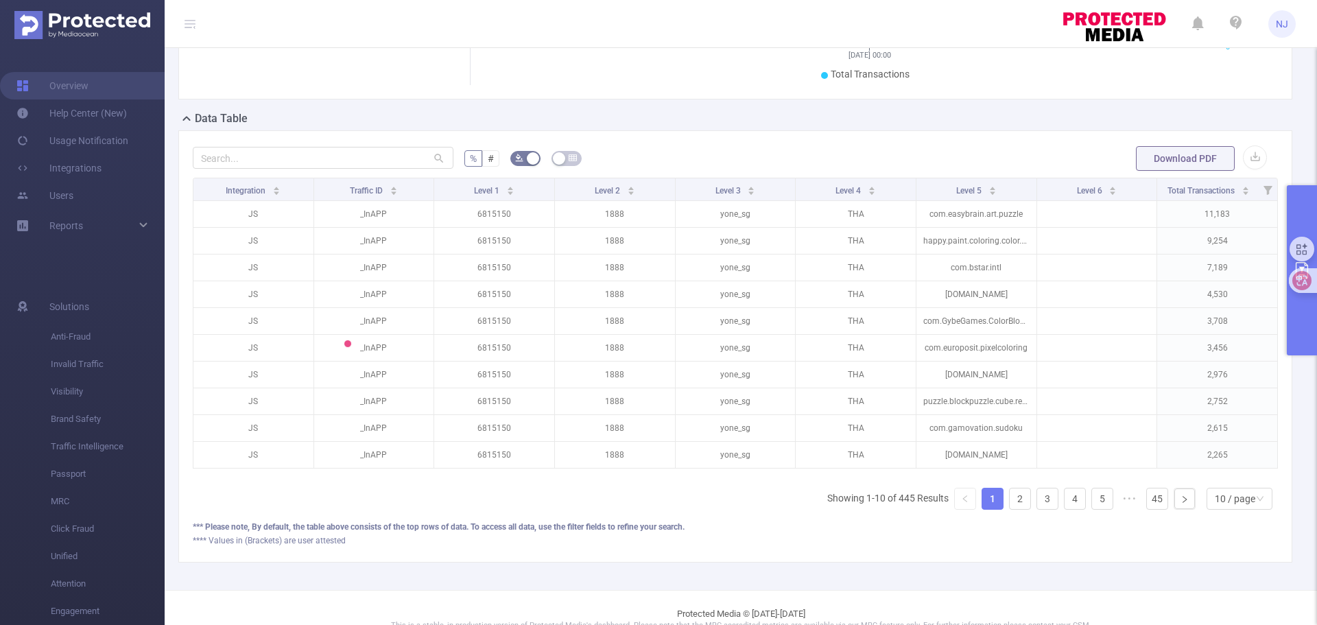
scroll to position [343, 0]
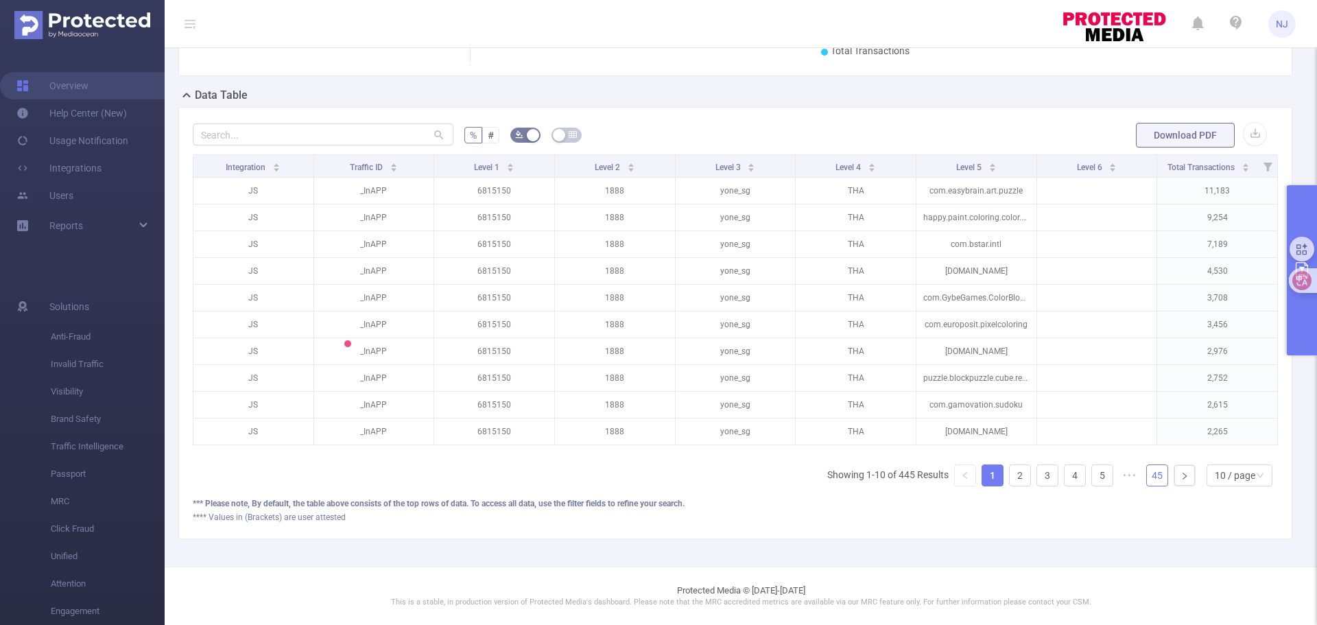
click at [1156, 482] on link "45" at bounding box center [1157, 475] width 21 height 21
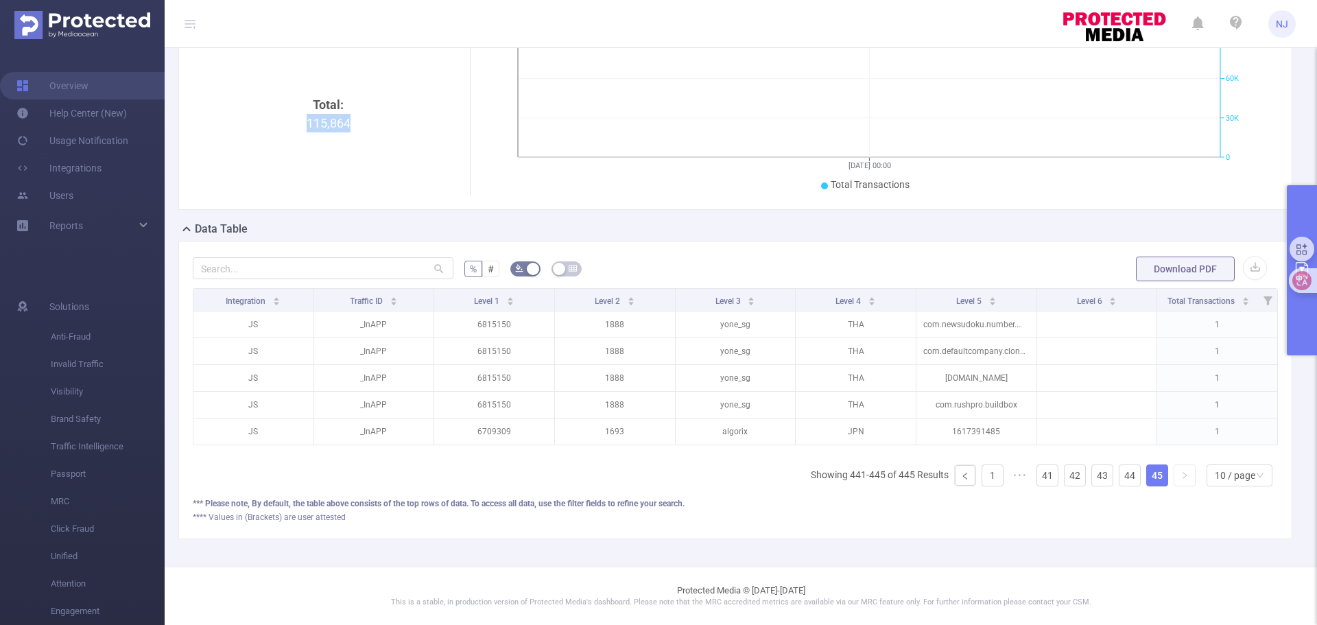
scroll to position [219, 0]
drag, startPoint x: 1306, startPoint y: 318, endPoint x: 1298, endPoint y: 323, distance: 9.9
click at [1306, 318] on button "primary" at bounding box center [1302, 270] width 30 height 170
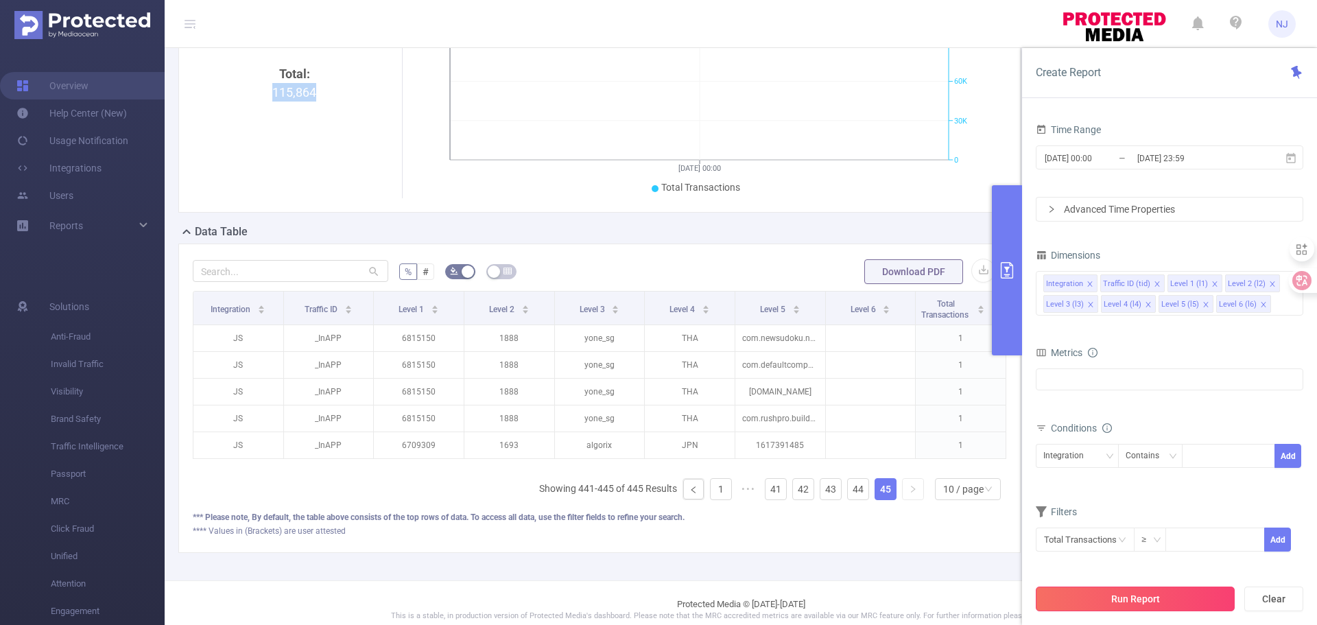
click at [1137, 595] on button "Run Report" at bounding box center [1135, 598] width 199 height 25
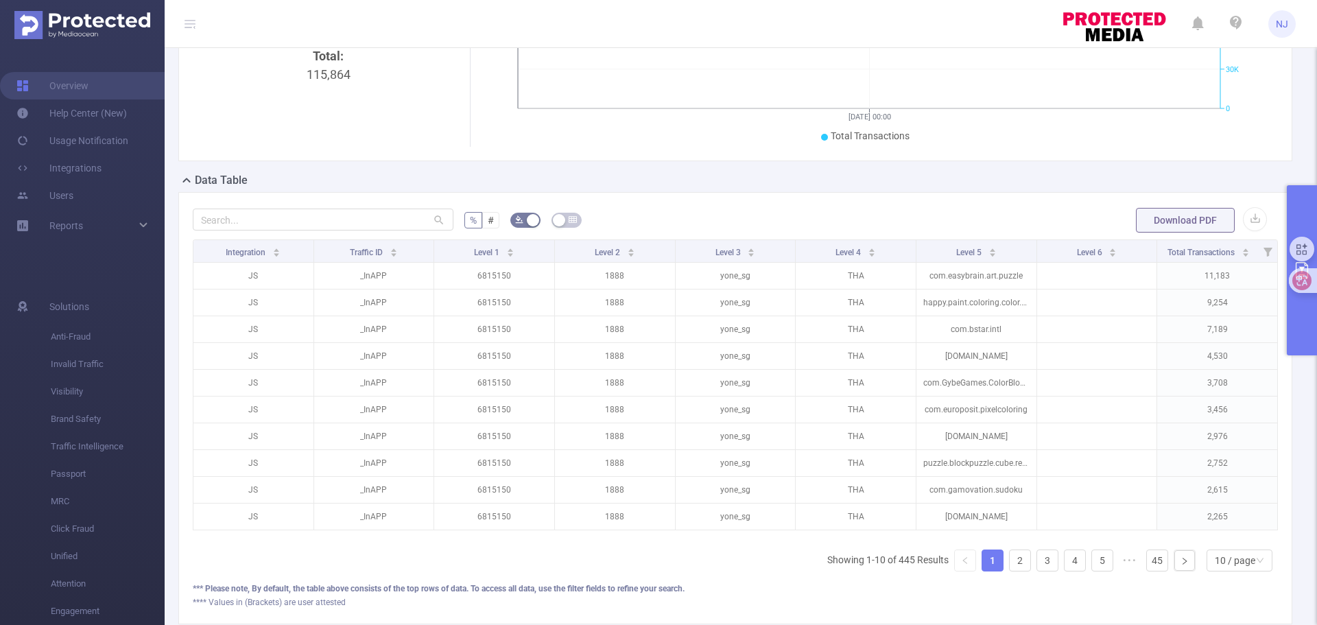
scroll to position [216, 0]
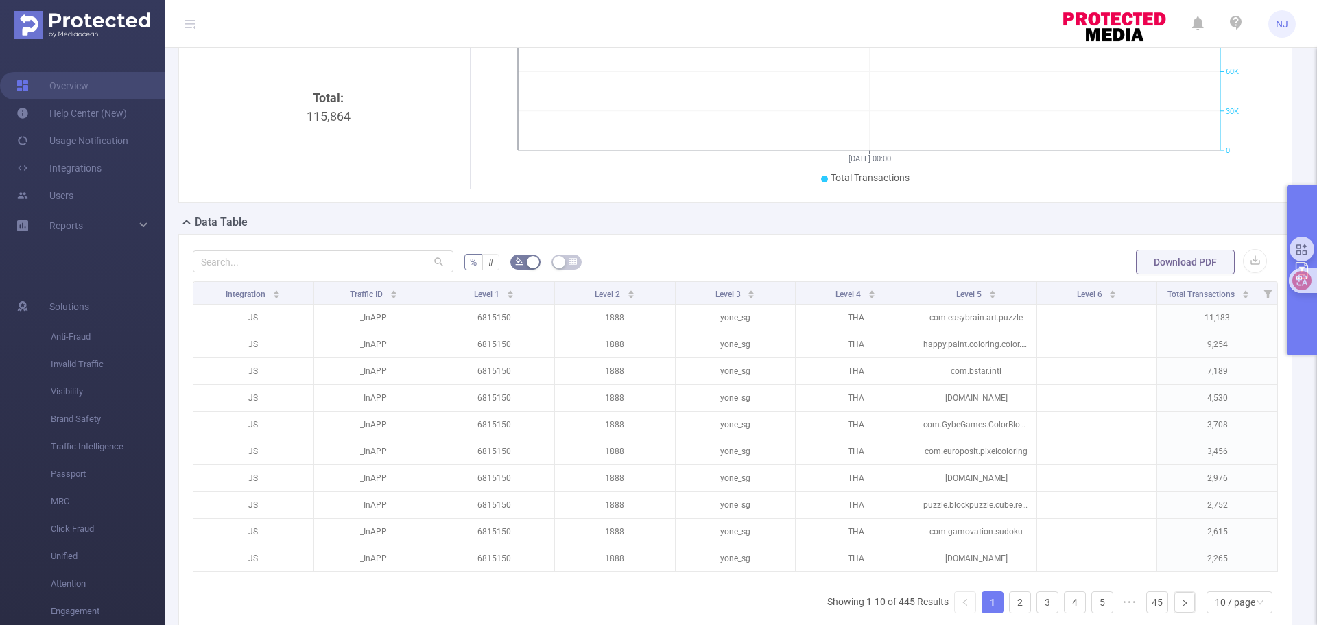
click at [1294, 342] on button "primary" at bounding box center [1302, 270] width 30 height 170
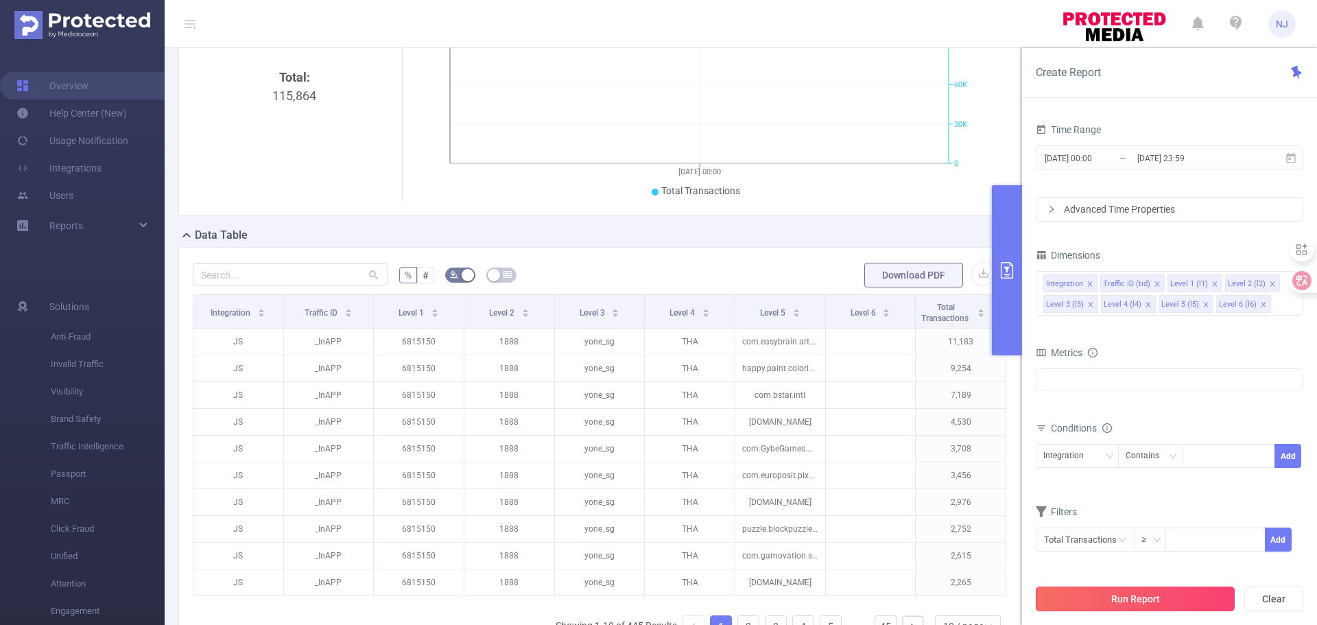
click at [1114, 605] on button "Run Report" at bounding box center [1135, 598] width 199 height 25
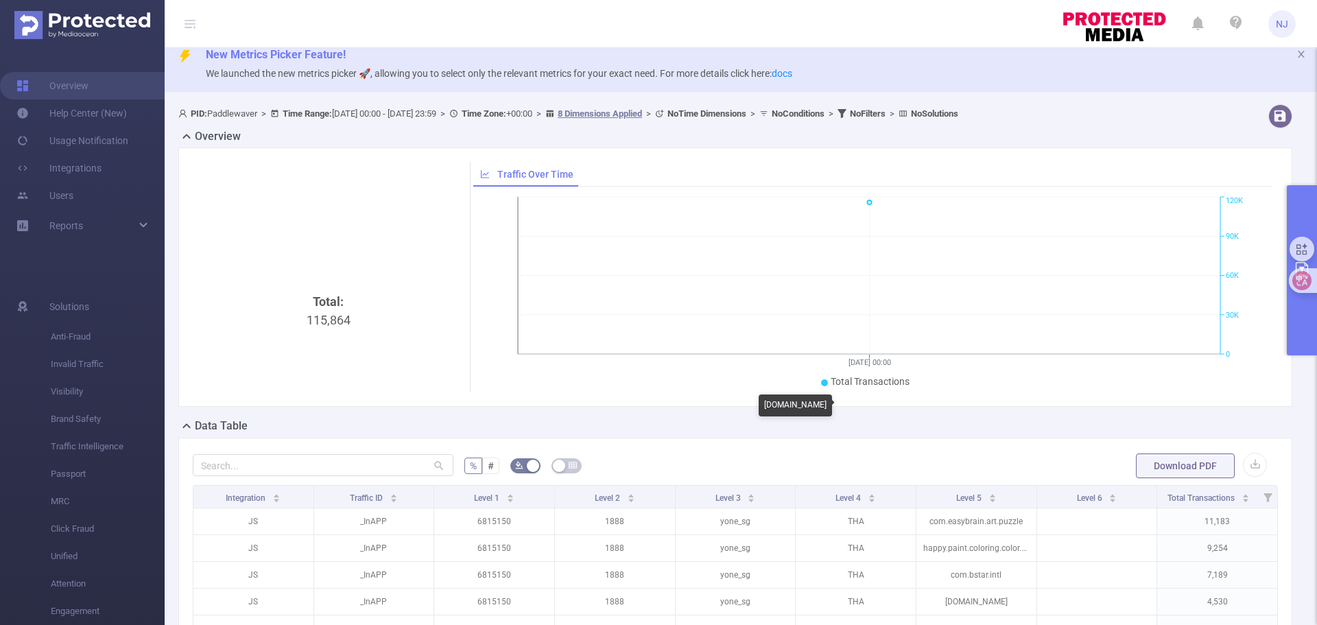
scroll to position [0, 0]
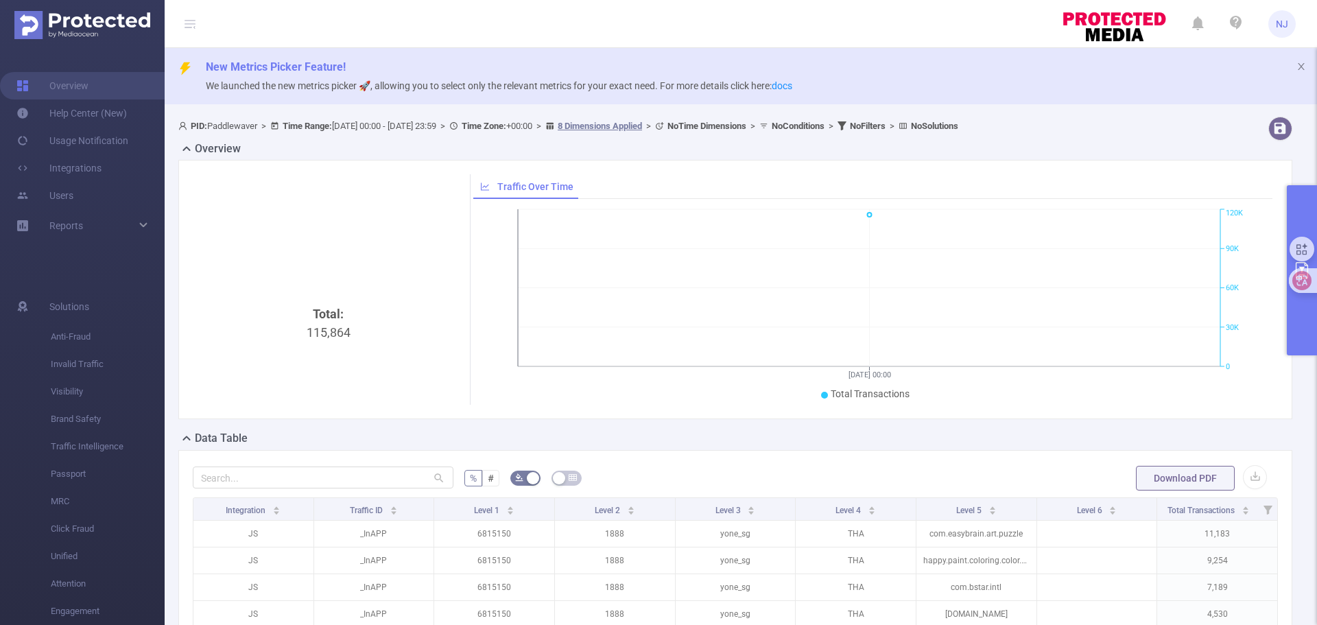
click at [1288, 329] on button "primary" at bounding box center [1302, 270] width 30 height 170
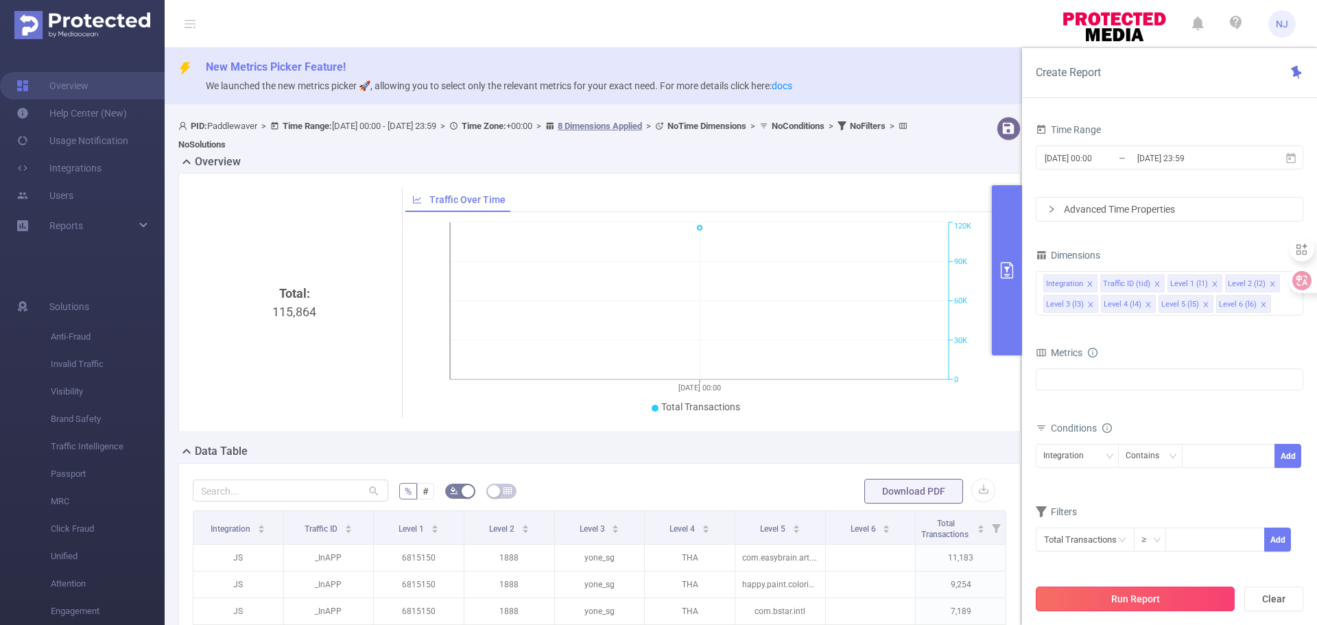
click at [1139, 599] on button "Run Report" at bounding box center [1135, 598] width 199 height 25
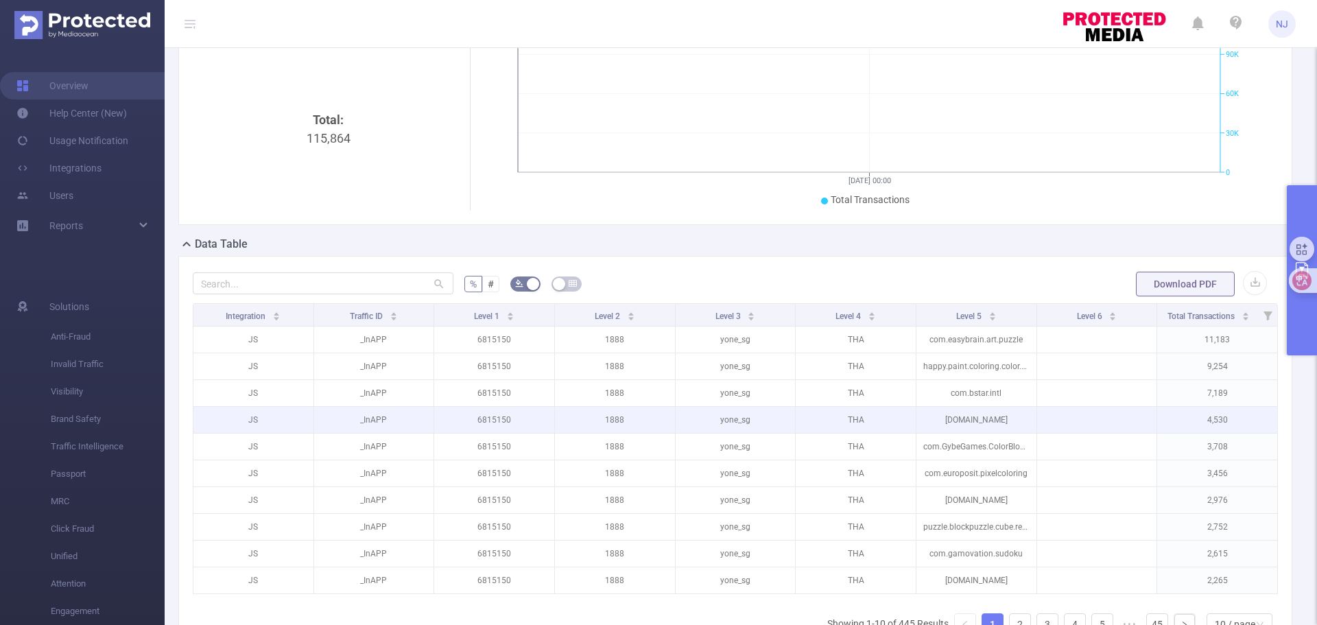
scroll to position [353, 0]
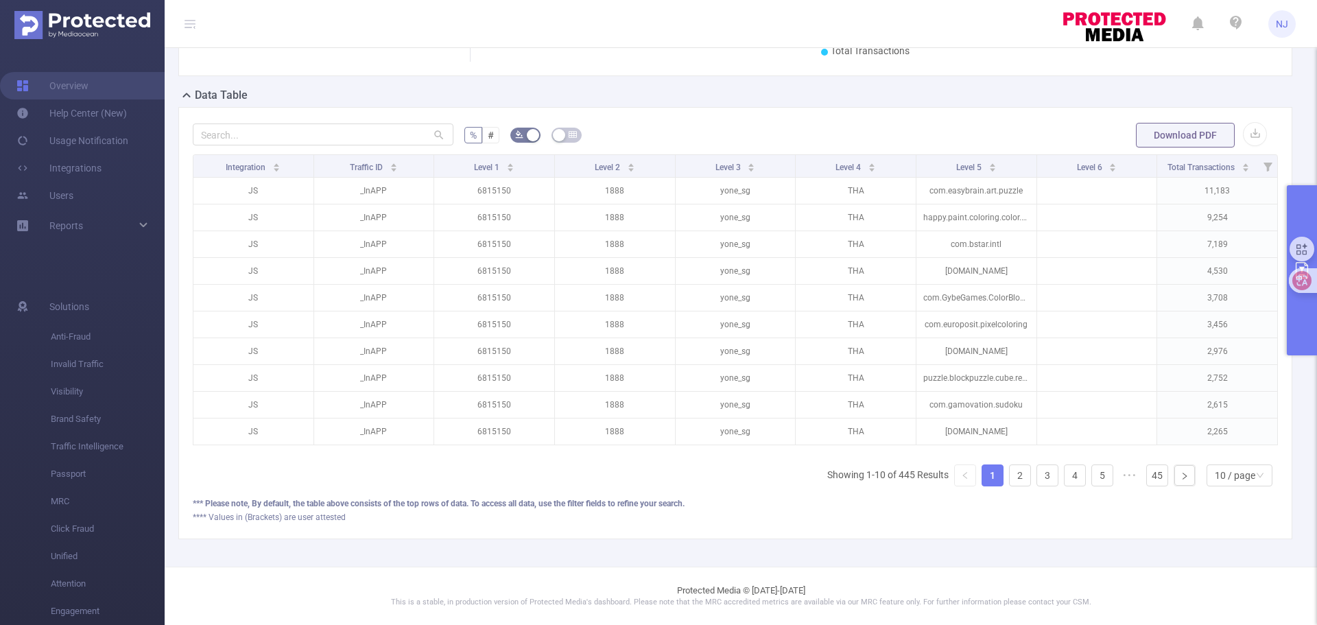
click at [1291, 343] on button "primary" at bounding box center [1302, 270] width 30 height 170
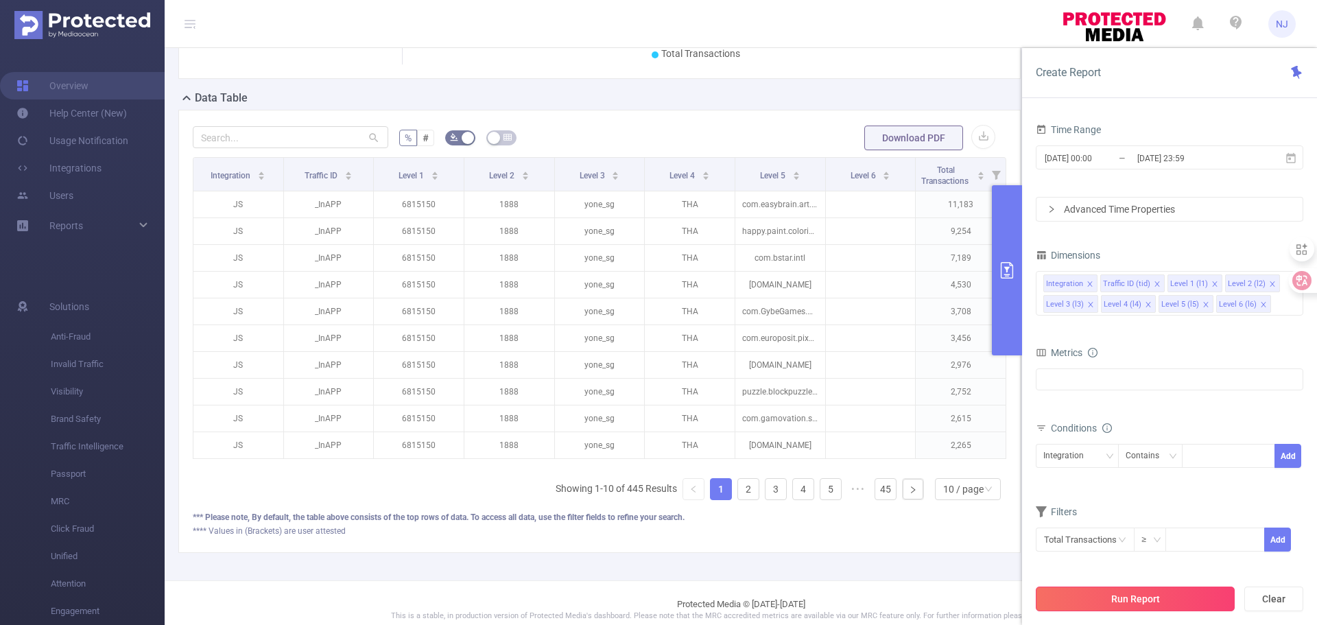
click at [1157, 601] on button "Run Report" at bounding box center [1135, 598] width 199 height 25
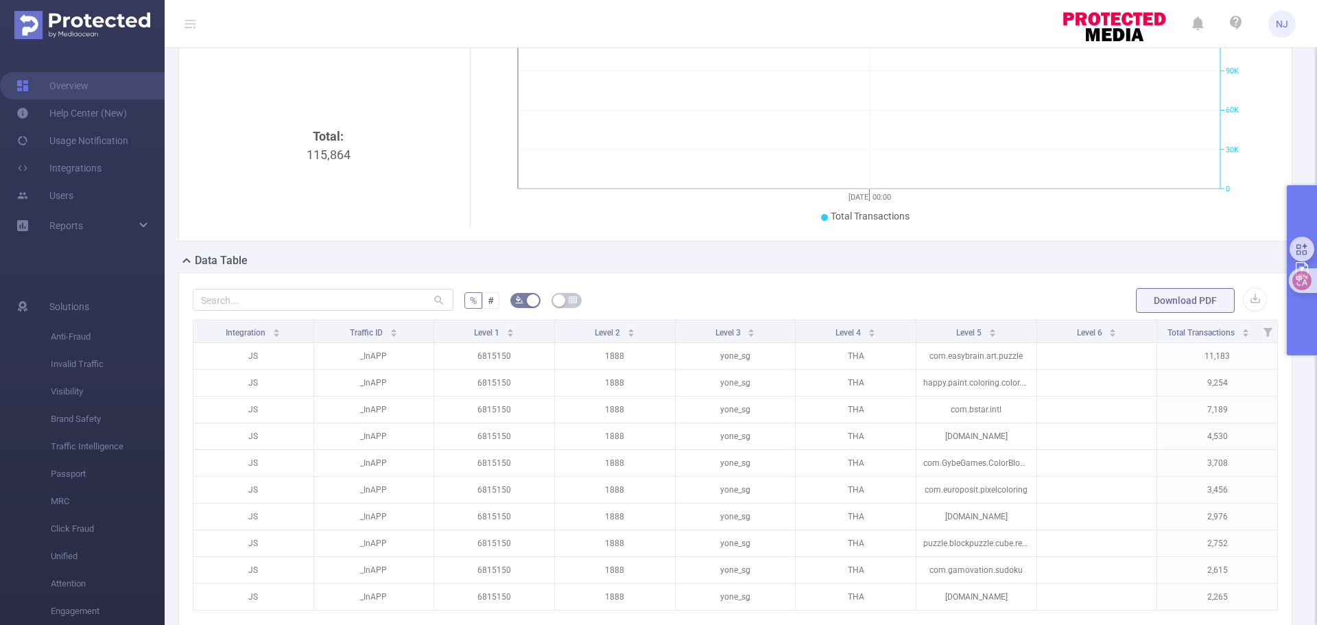
scroll to position [10, 0]
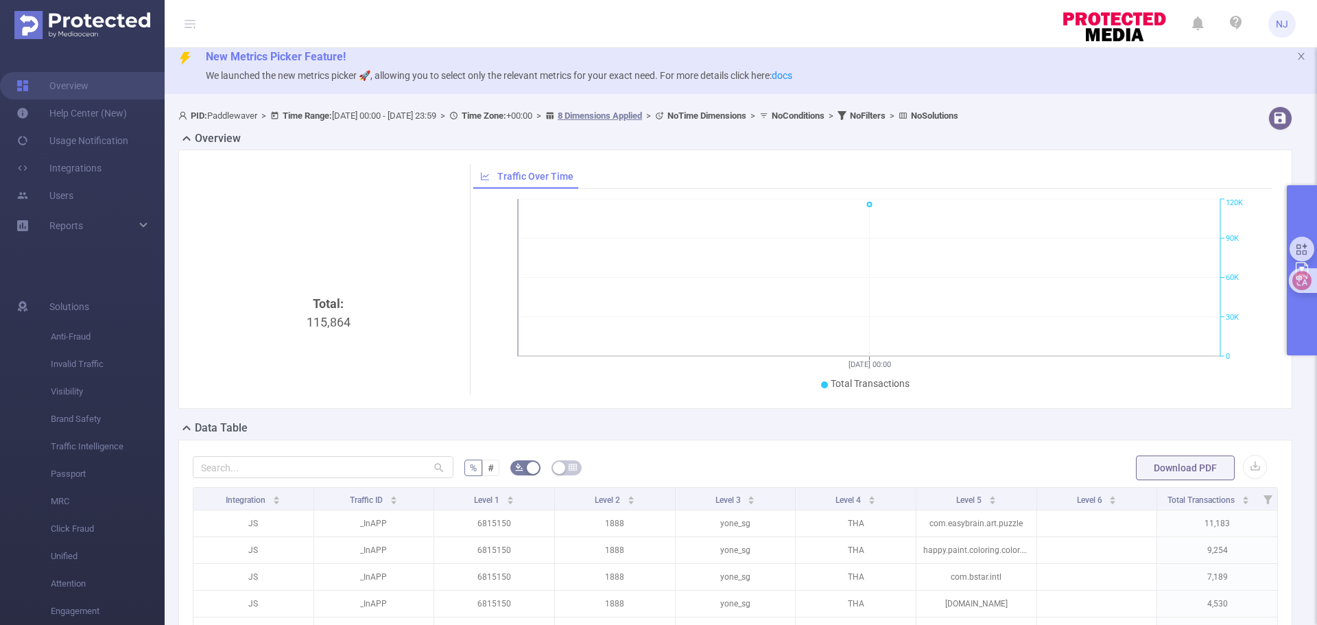
click at [1302, 326] on button "primary" at bounding box center [1302, 270] width 30 height 170
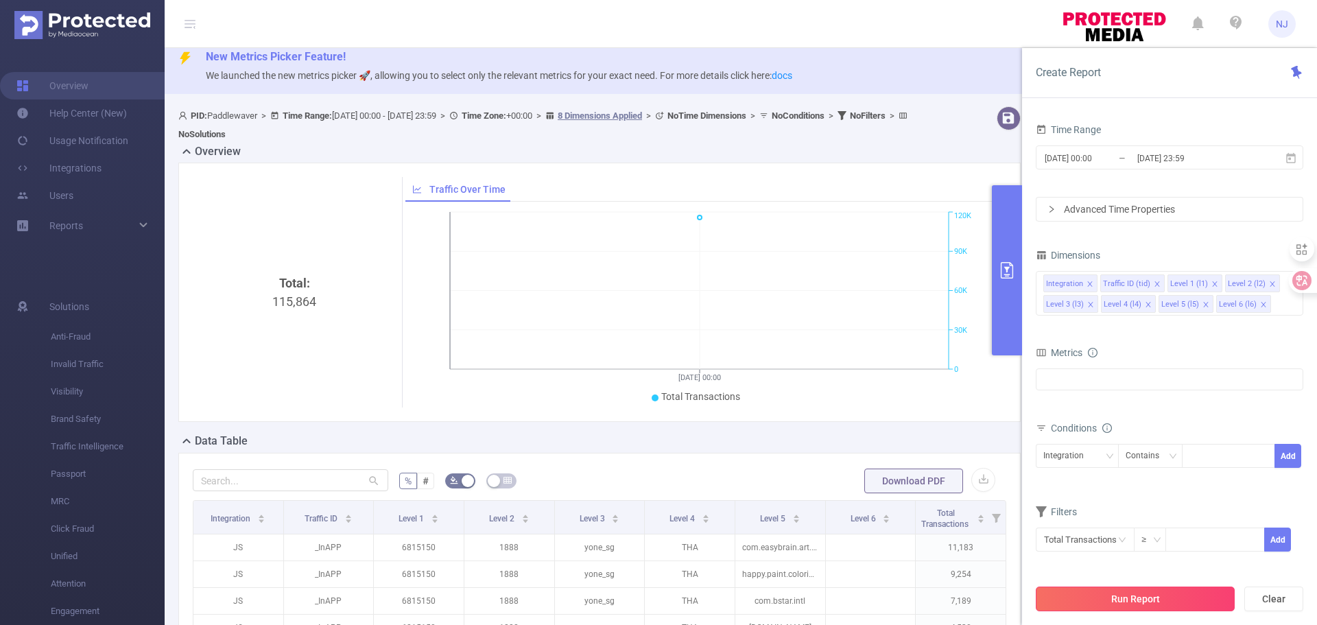
click at [1122, 593] on button "Run Report" at bounding box center [1135, 598] width 199 height 25
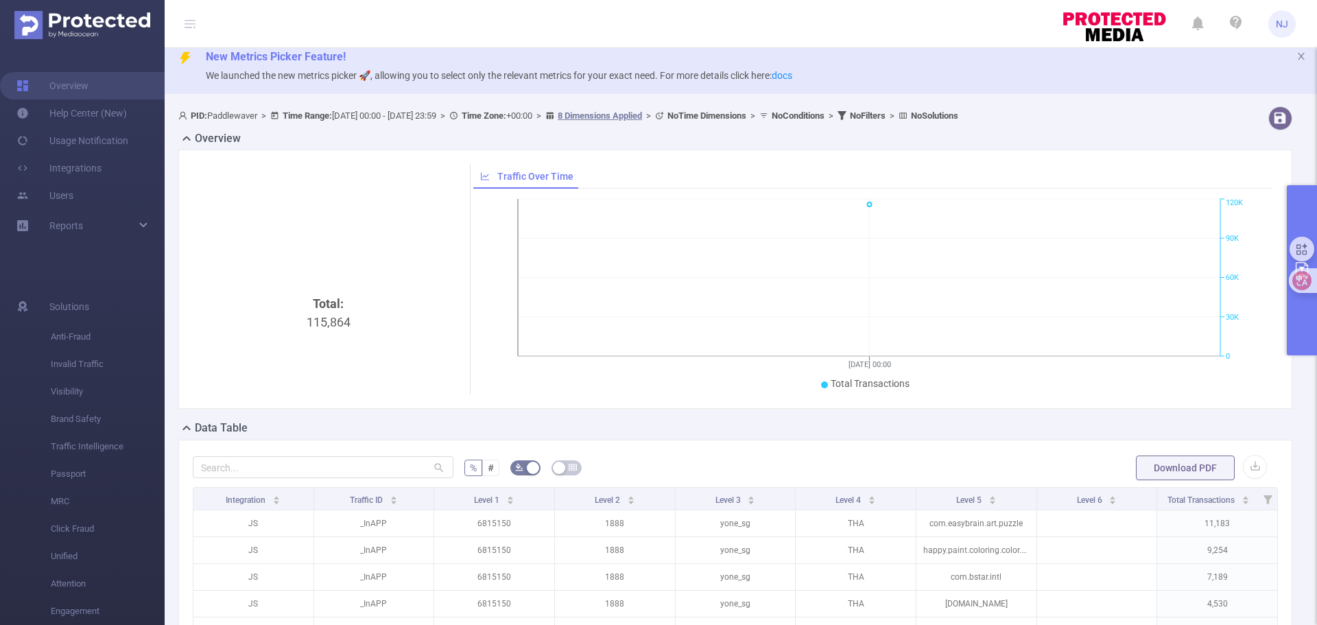
click at [1302, 330] on button "primary" at bounding box center [1302, 270] width 30 height 170
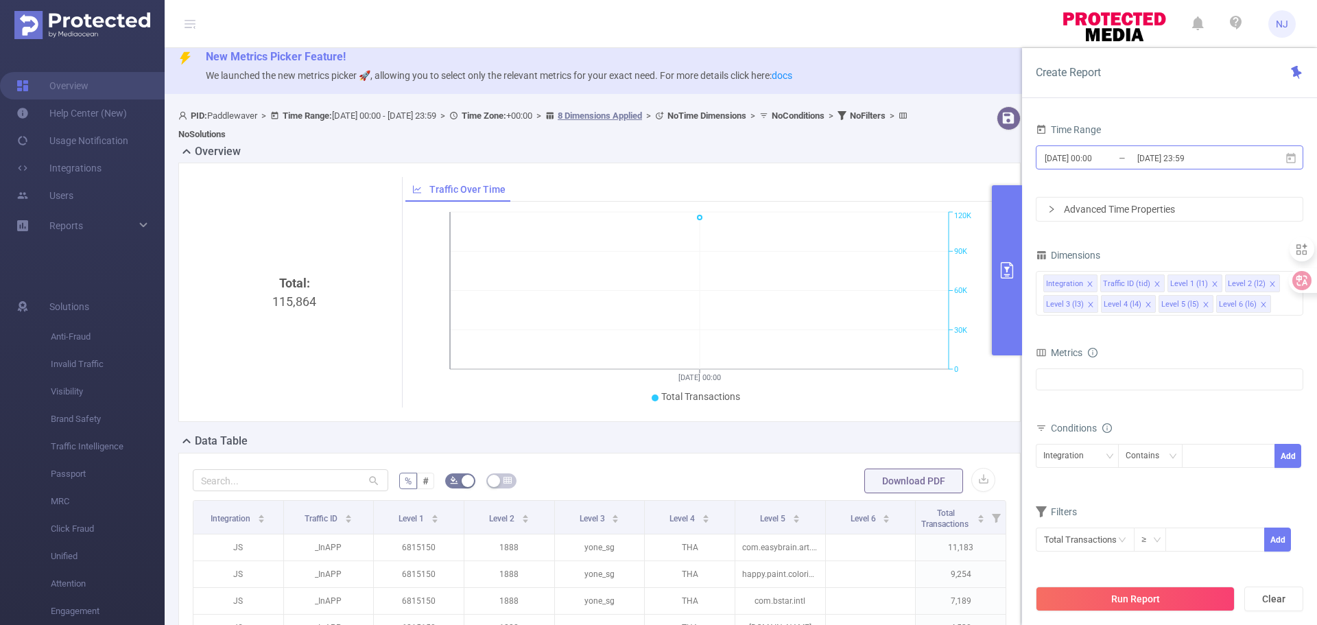
click at [1235, 157] on input "[DATE] 23:59" at bounding box center [1191, 158] width 111 height 19
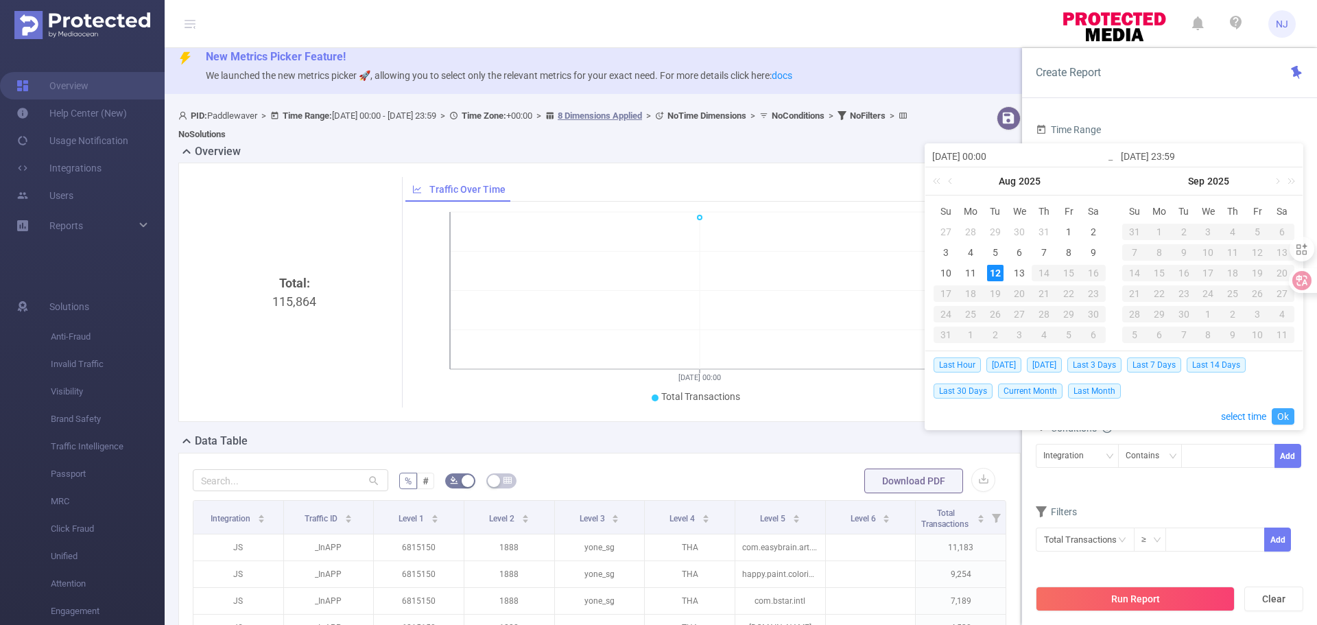
click at [1276, 412] on link "Ok" at bounding box center [1283, 416] width 23 height 16
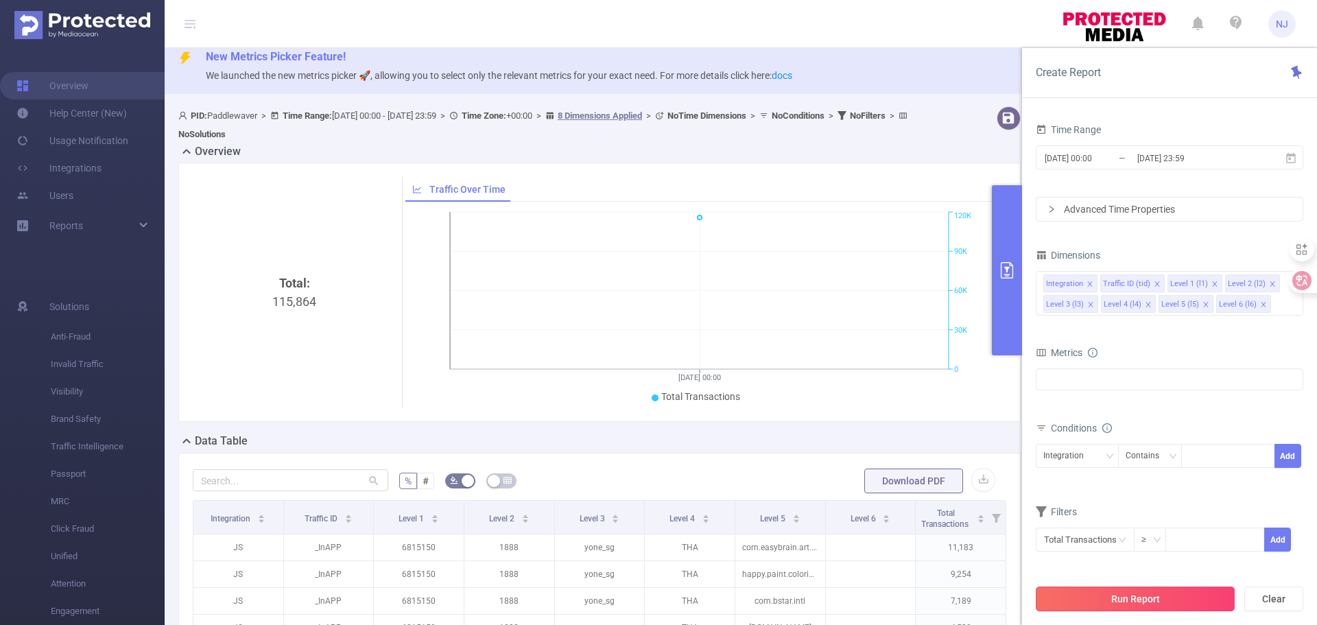
click at [1158, 598] on button "Run Report" at bounding box center [1135, 598] width 199 height 25
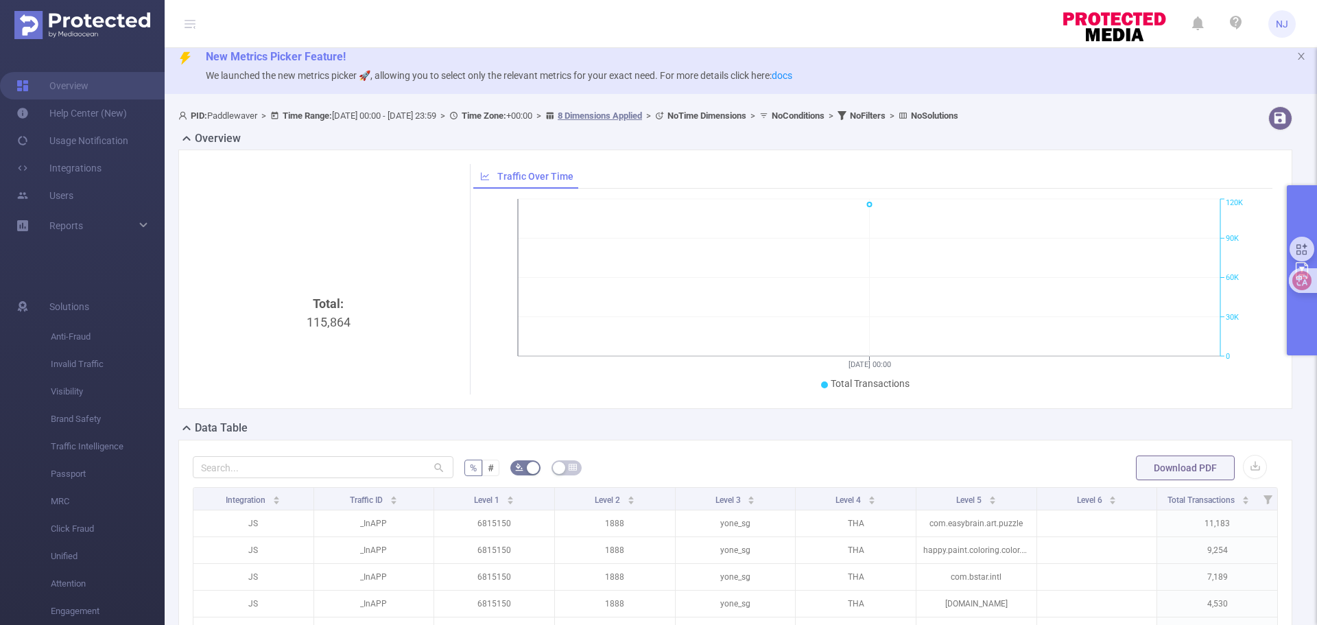
drag, startPoint x: 1316, startPoint y: 332, endPoint x: 1308, endPoint y: 340, distance: 11.2
click at [1316, 332] on button "primary" at bounding box center [1302, 270] width 30 height 170
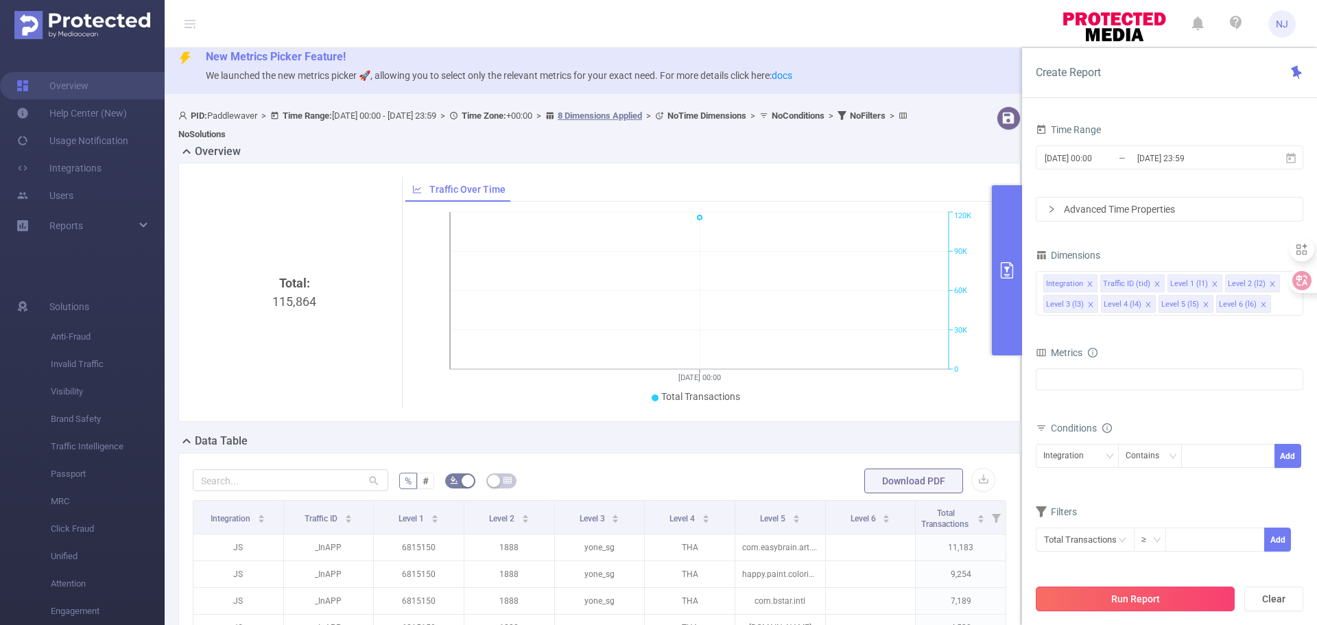
click at [1126, 598] on button "Run Report" at bounding box center [1135, 598] width 199 height 25
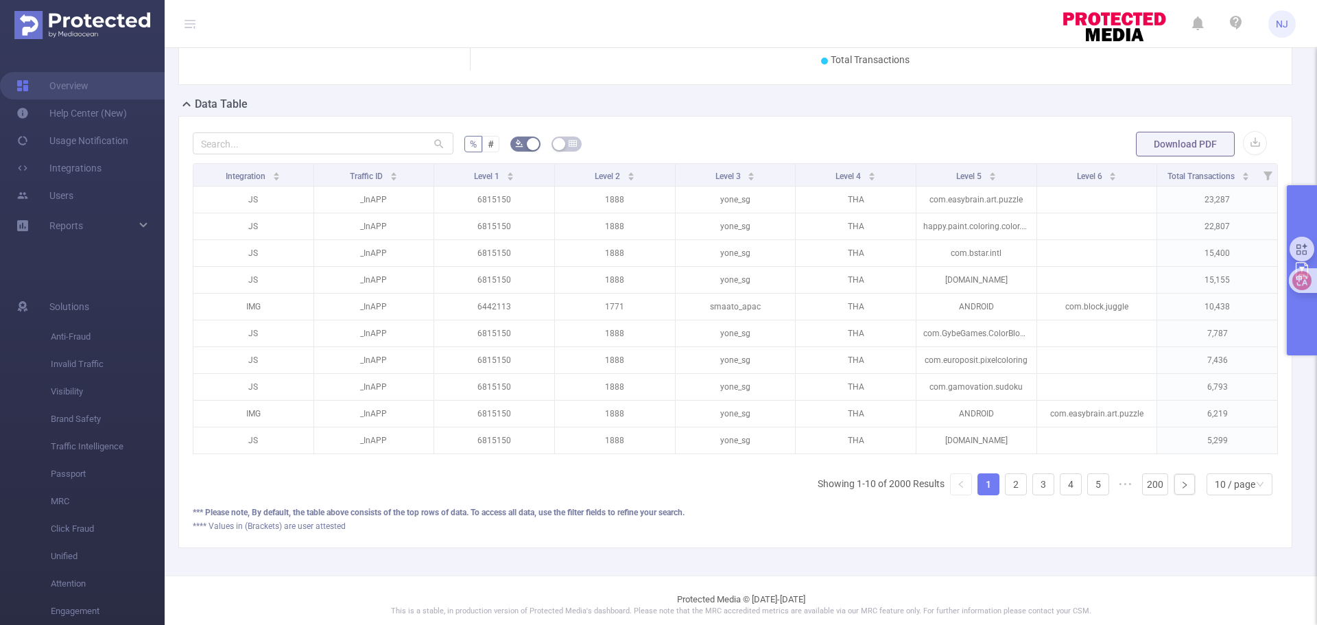
scroll to position [353, 0]
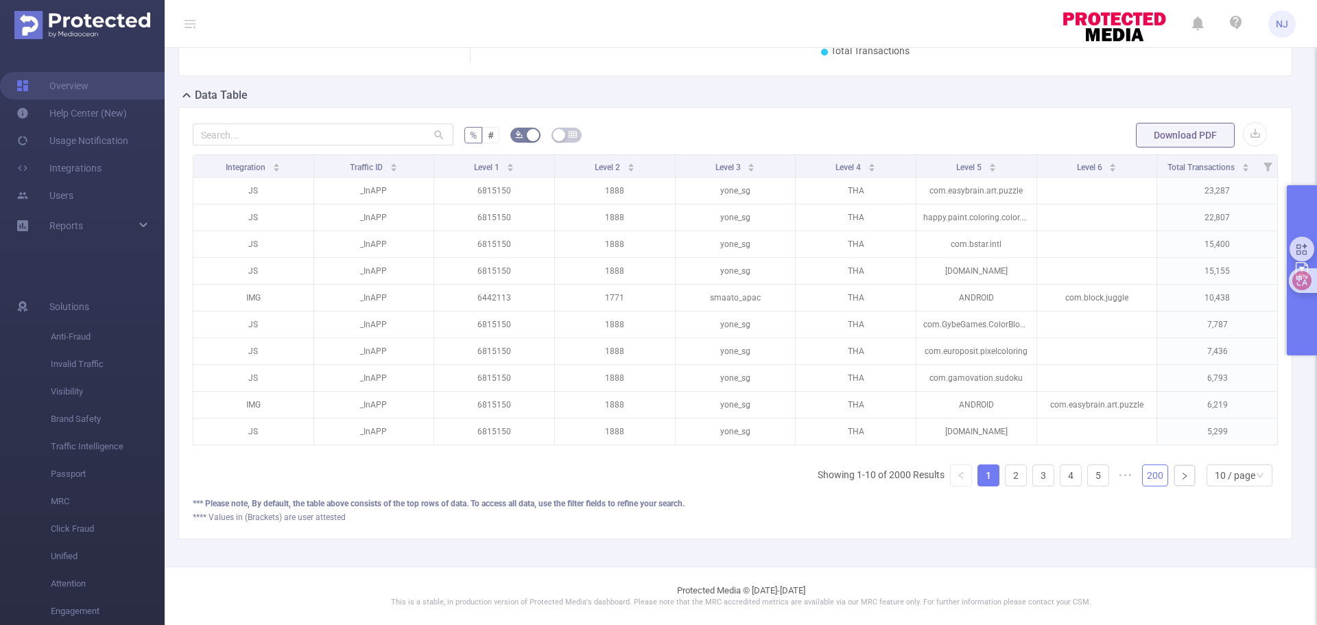
click at [1143, 479] on link "200" at bounding box center [1155, 475] width 25 height 21
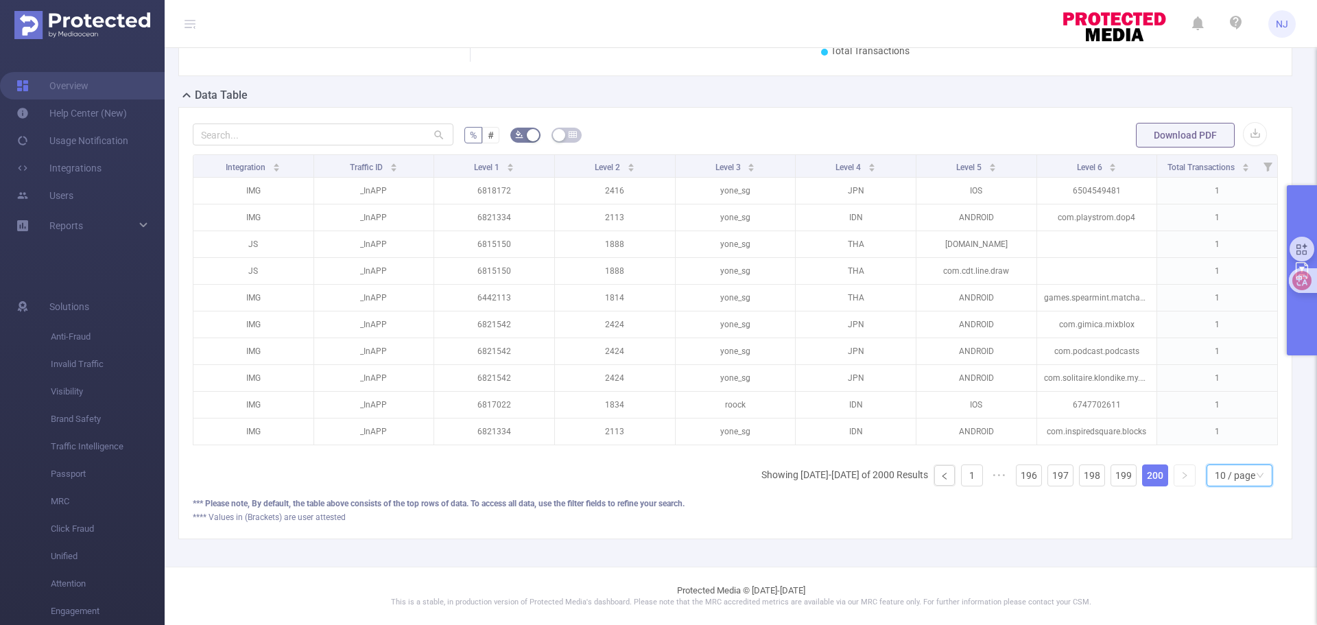
click at [1218, 481] on div "10 / page" at bounding box center [1235, 475] width 40 height 21
click at [1221, 453] on li "50 / page" at bounding box center [1228, 461] width 66 height 22
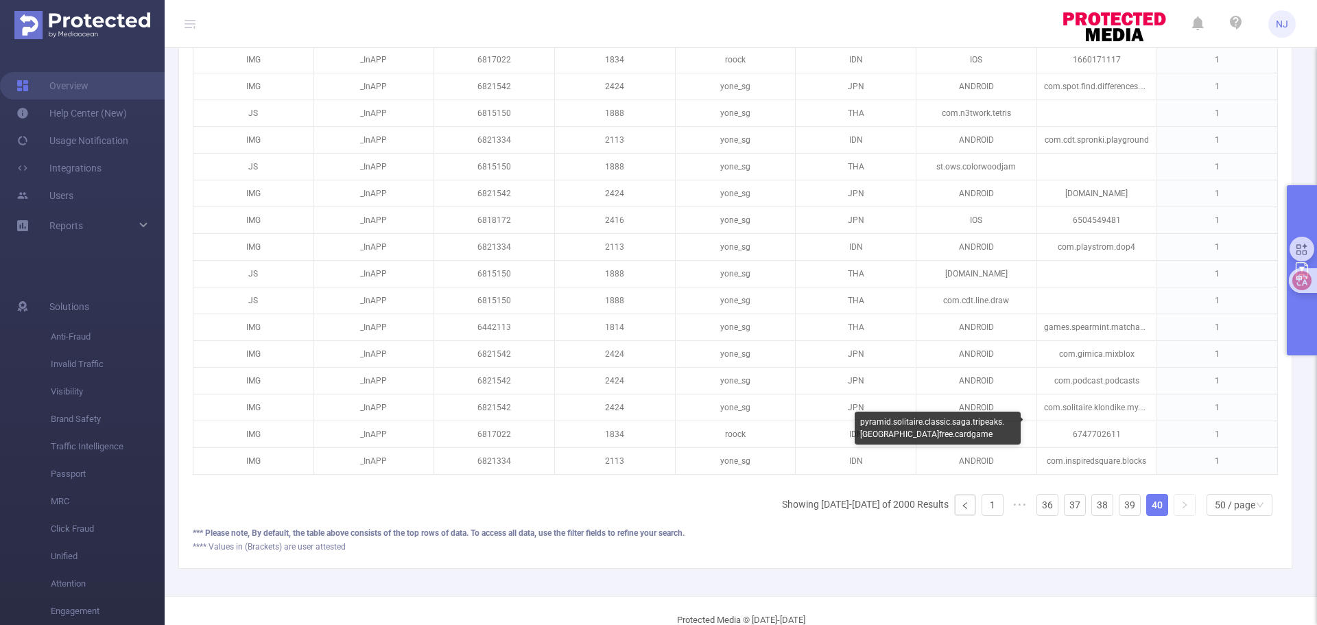
scroll to position [1423, 0]
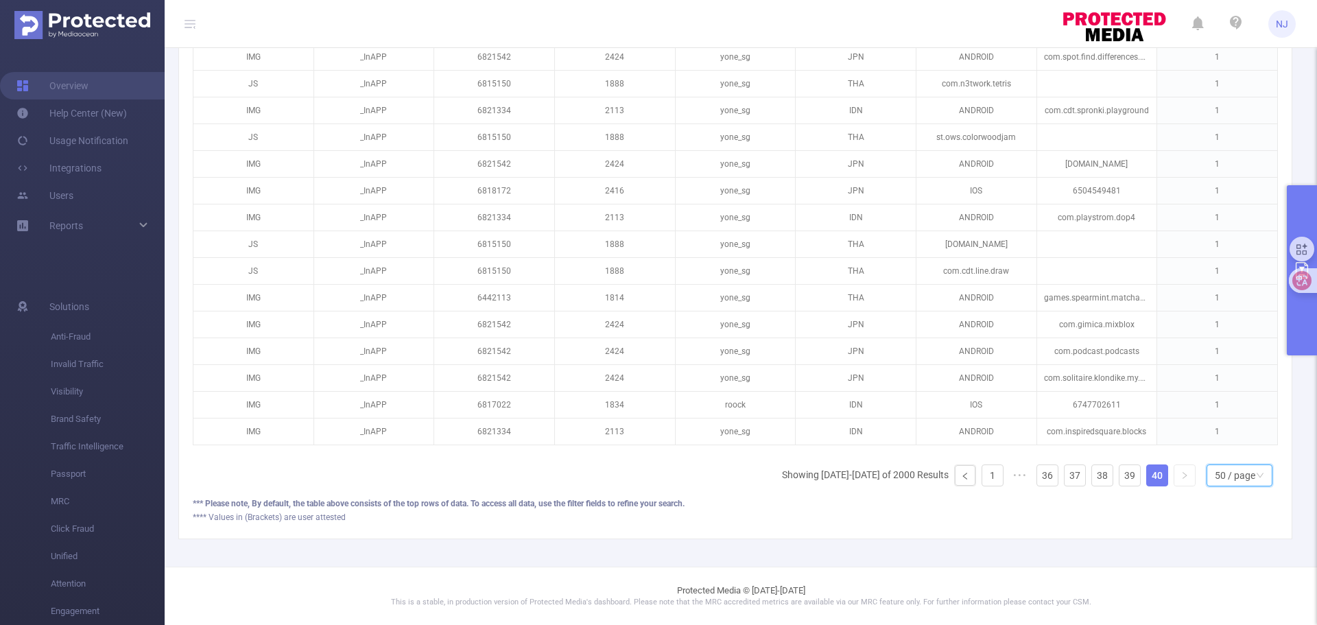
click at [1222, 472] on div "50 / page" at bounding box center [1235, 475] width 40 height 21
click at [1182, 523] on div "**** Values in (Brackets) are user attested" at bounding box center [735, 517] width 1085 height 12
